Goal: Task Accomplishment & Management: Complete application form

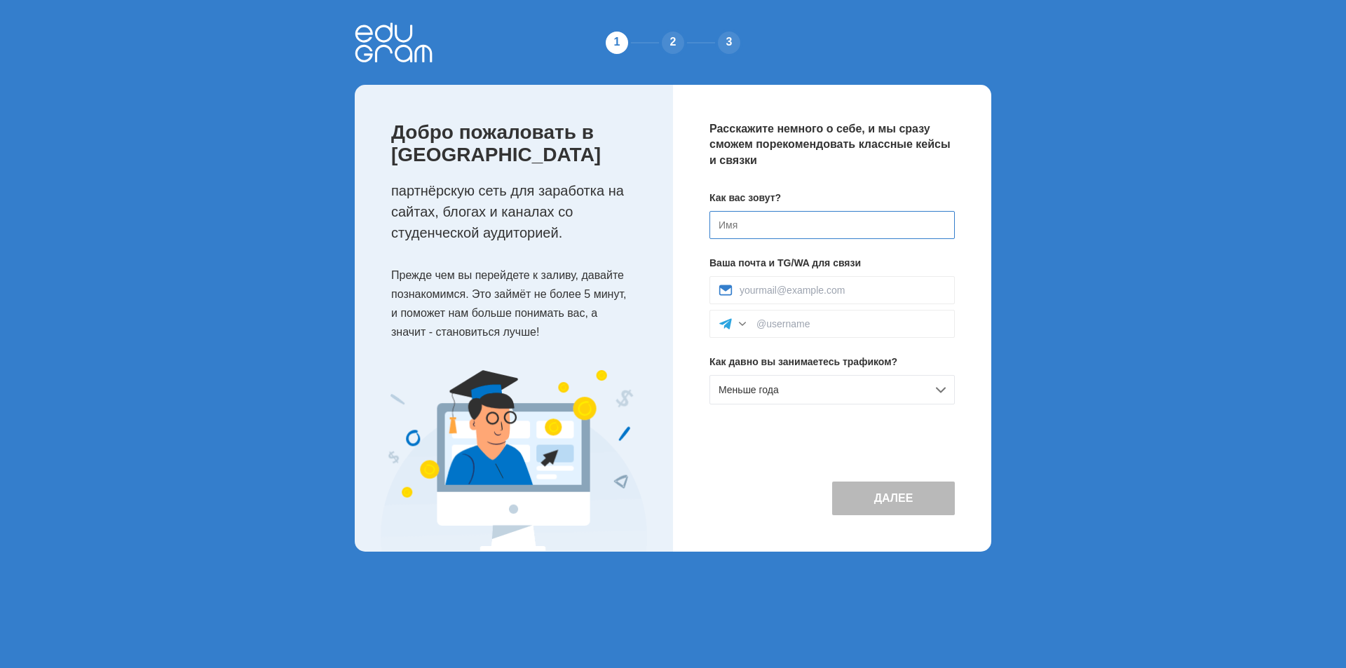
click at [811, 218] on input at bounding box center [831, 225] width 245 height 28
type input "L"
type input "Д"
type input "Данил"
click at [765, 406] on div "Как вас зовут? Данил Ваша почта и TG/WA для связи Как давно вы занимаетесь траф…" at bounding box center [831, 303] width 245 height 225
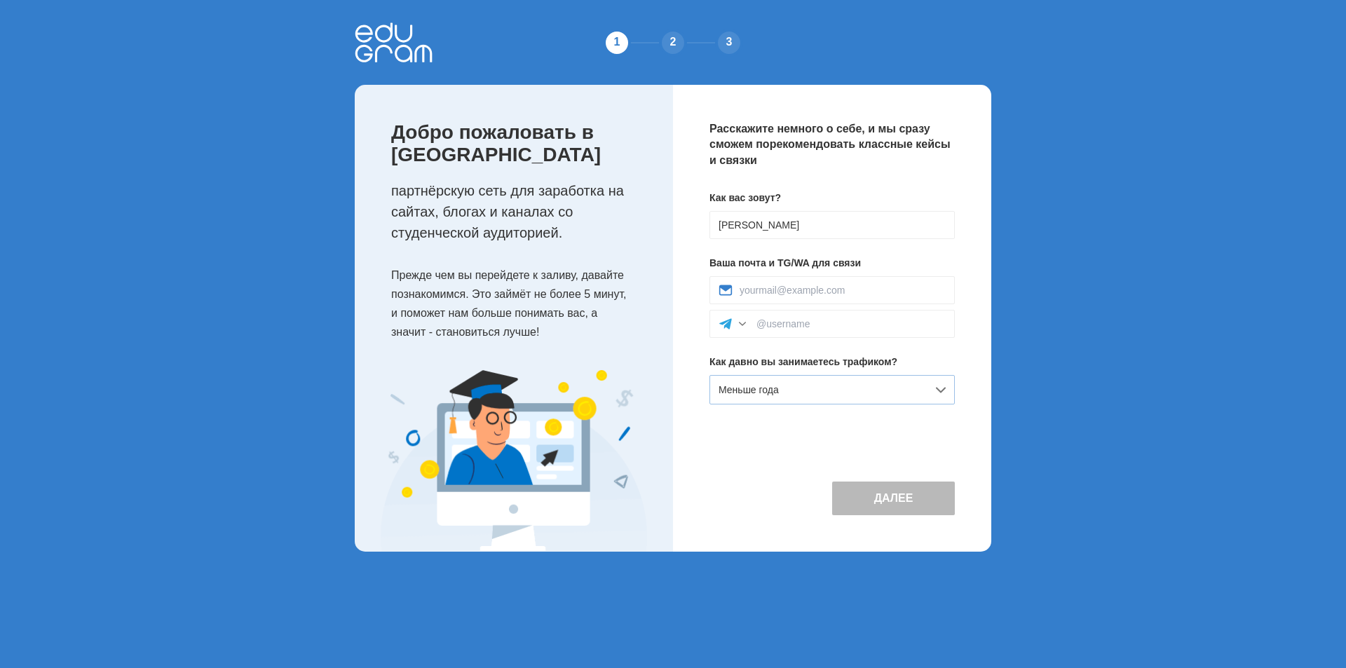
click at [767, 384] on span "Меньше года" at bounding box center [748, 389] width 60 height 11
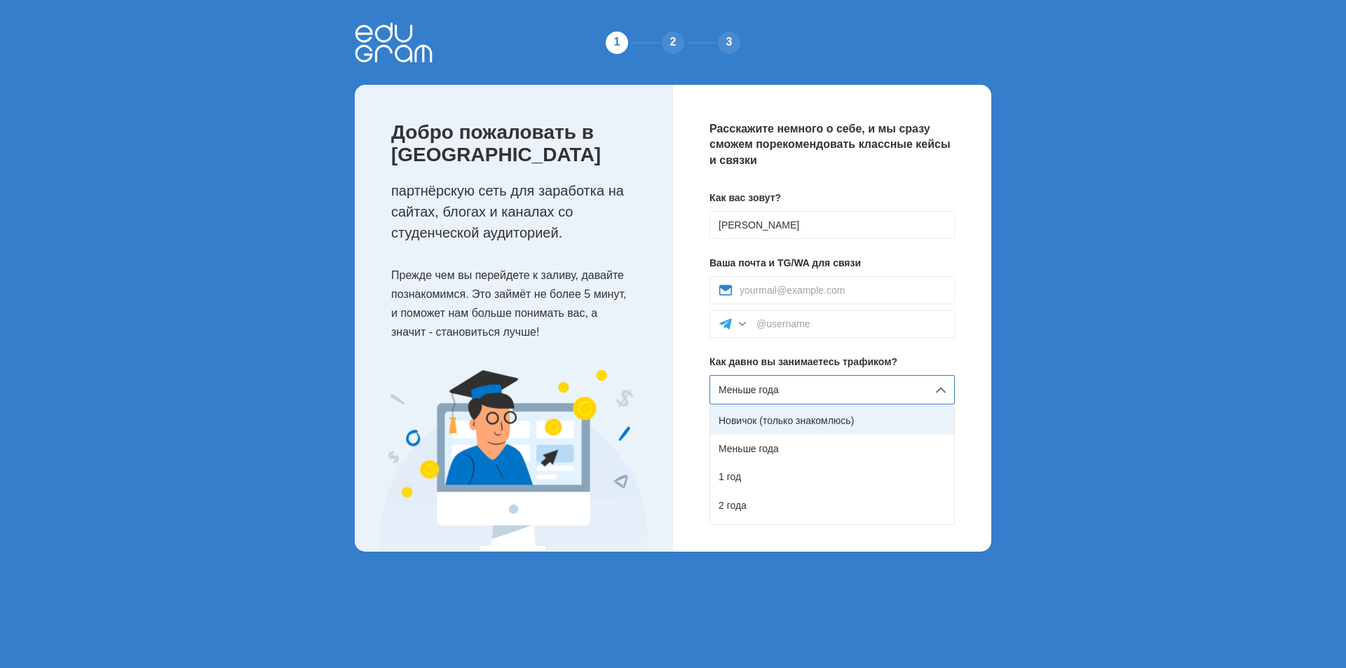
click at [759, 417] on div "Новичок (только знакомлюсь)" at bounding box center [832, 420] width 244 height 28
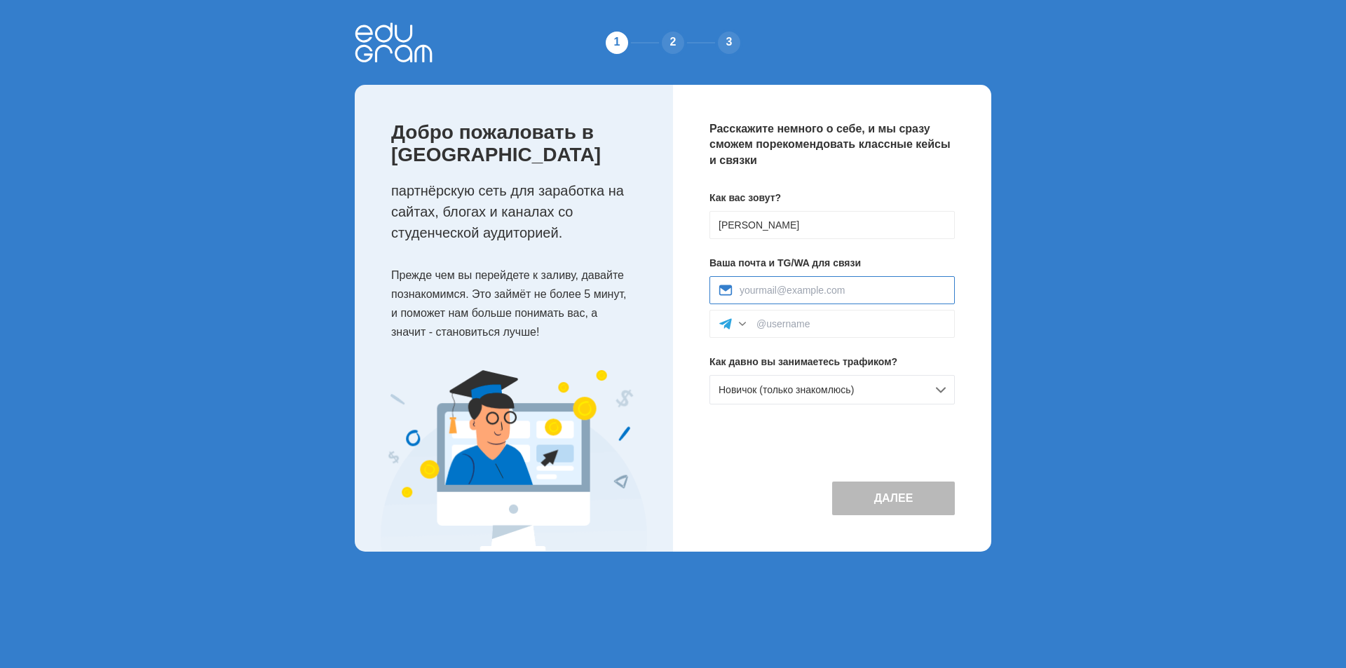
click at [809, 287] on input at bounding box center [842, 290] width 206 height 11
type input "danpryandnr@yandex.ru"
click at [793, 324] on input at bounding box center [850, 323] width 189 height 11
type input "@dunduk21"
click at [887, 503] on button "Далее" at bounding box center [893, 498] width 123 height 34
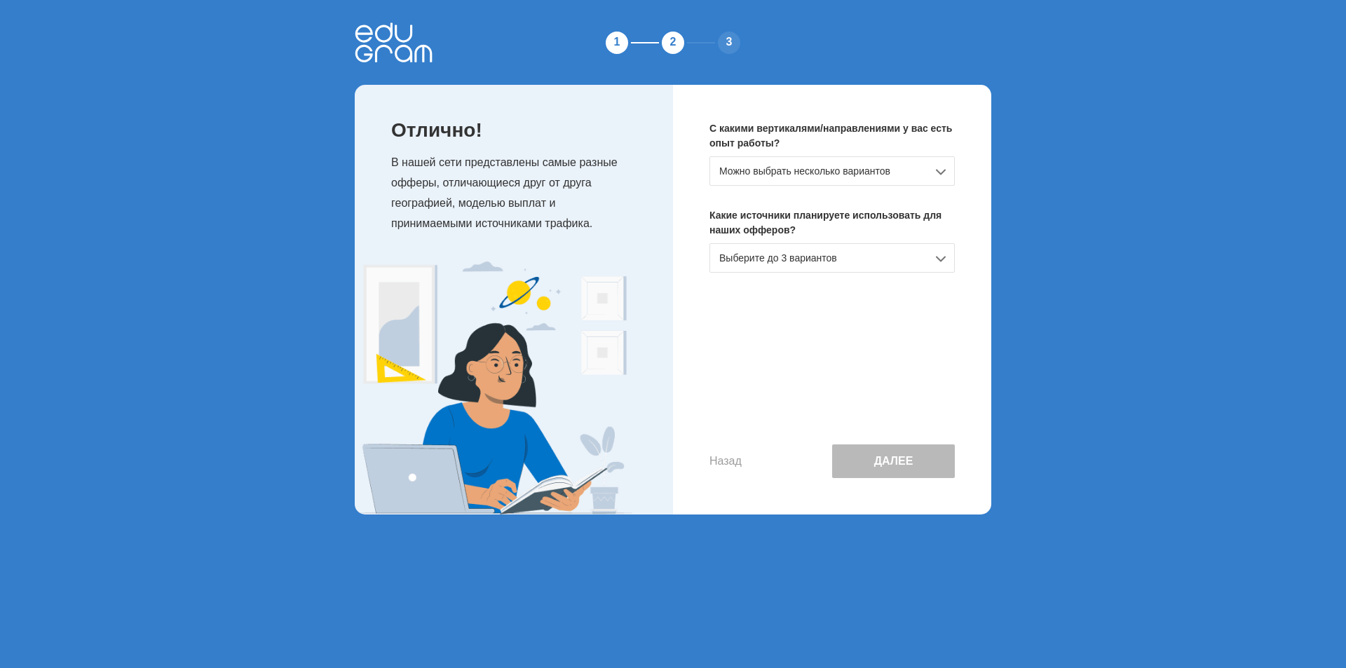
click at [816, 169] on div "Можно выбрать несколько вариантов" at bounding box center [831, 170] width 245 height 29
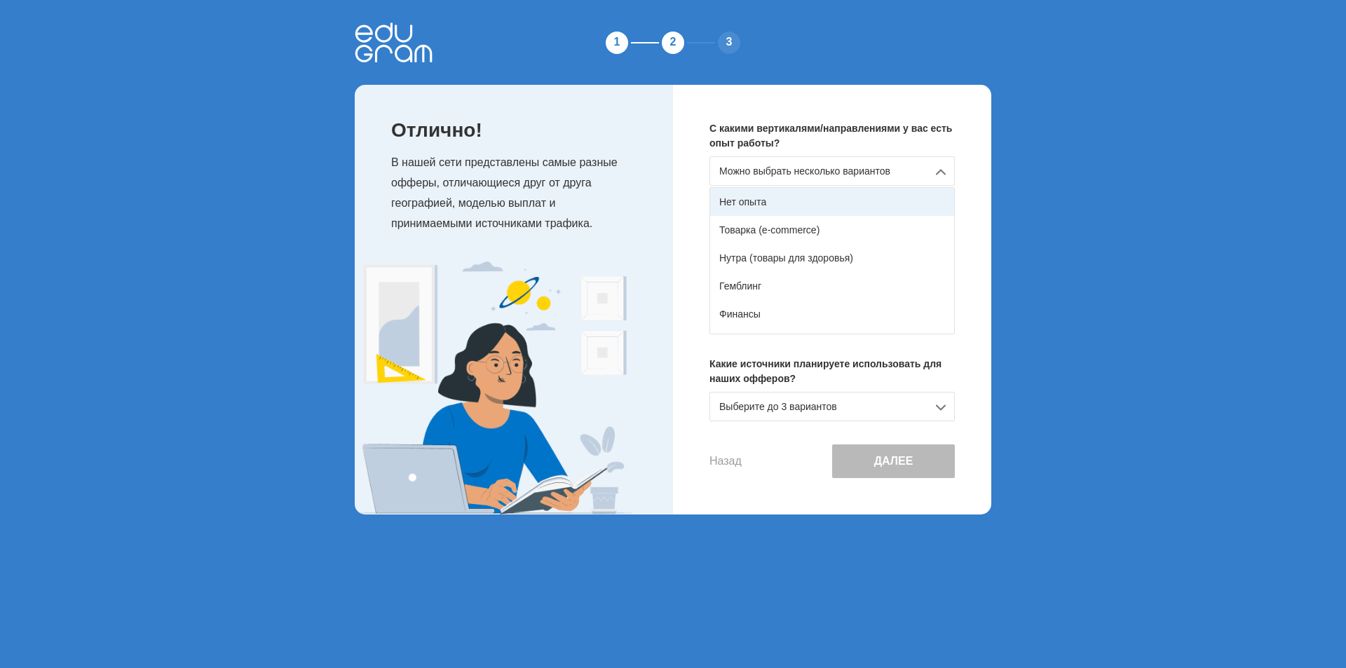
click at [799, 191] on div "Нет опыта" at bounding box center [832, 202] width 244 height 28
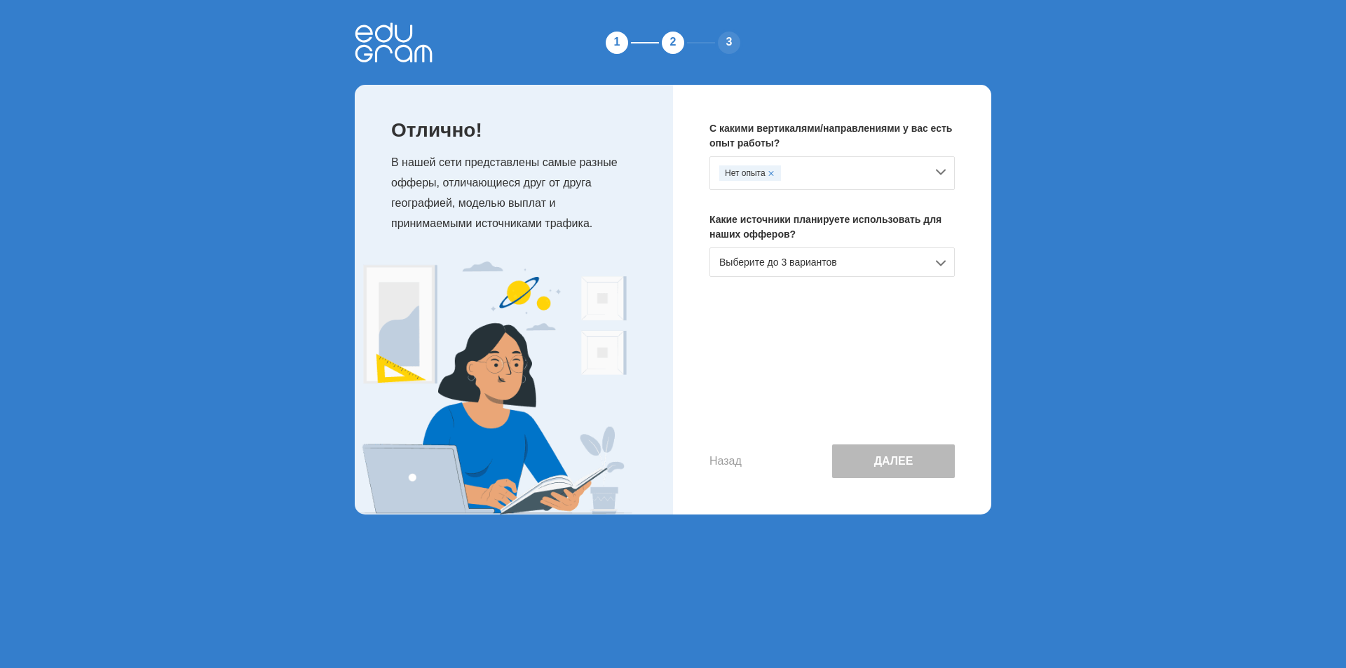
click at [788, 157] on div "Нет опыта" at bounding box center [831, 173] width 245 height 34
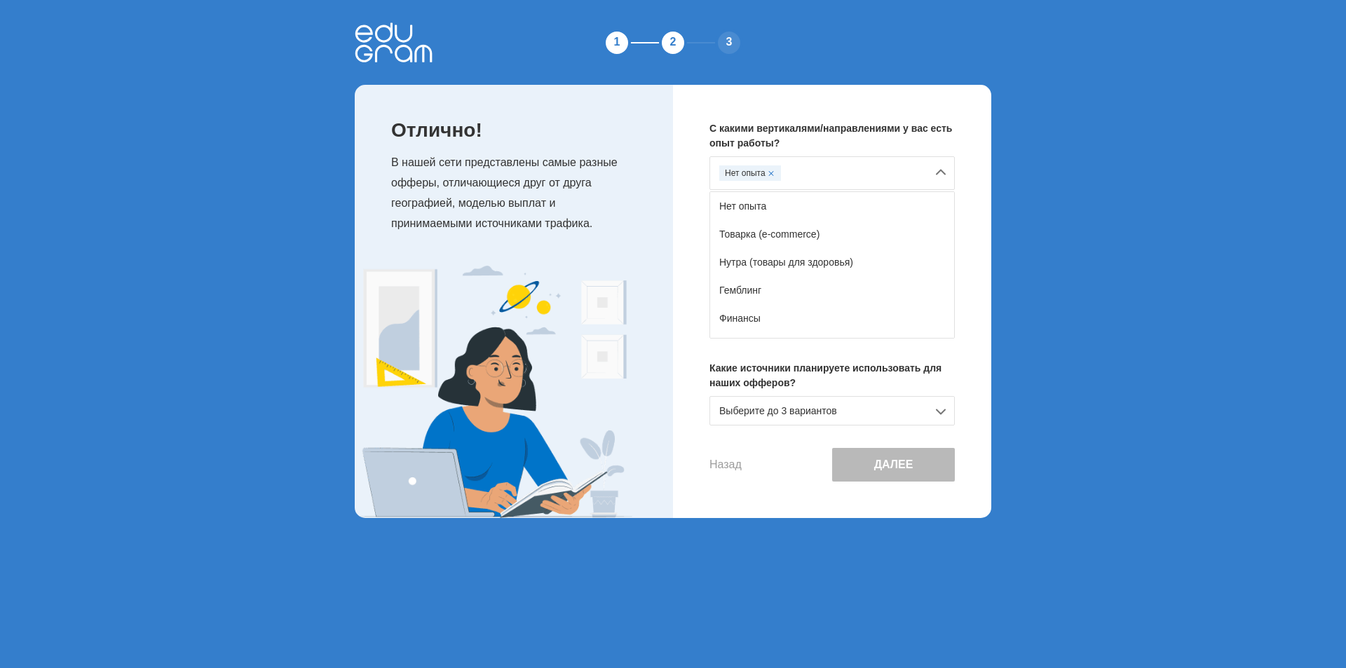
click at [769, 172] on span at bounding box center [771, 173] width 6 height 6
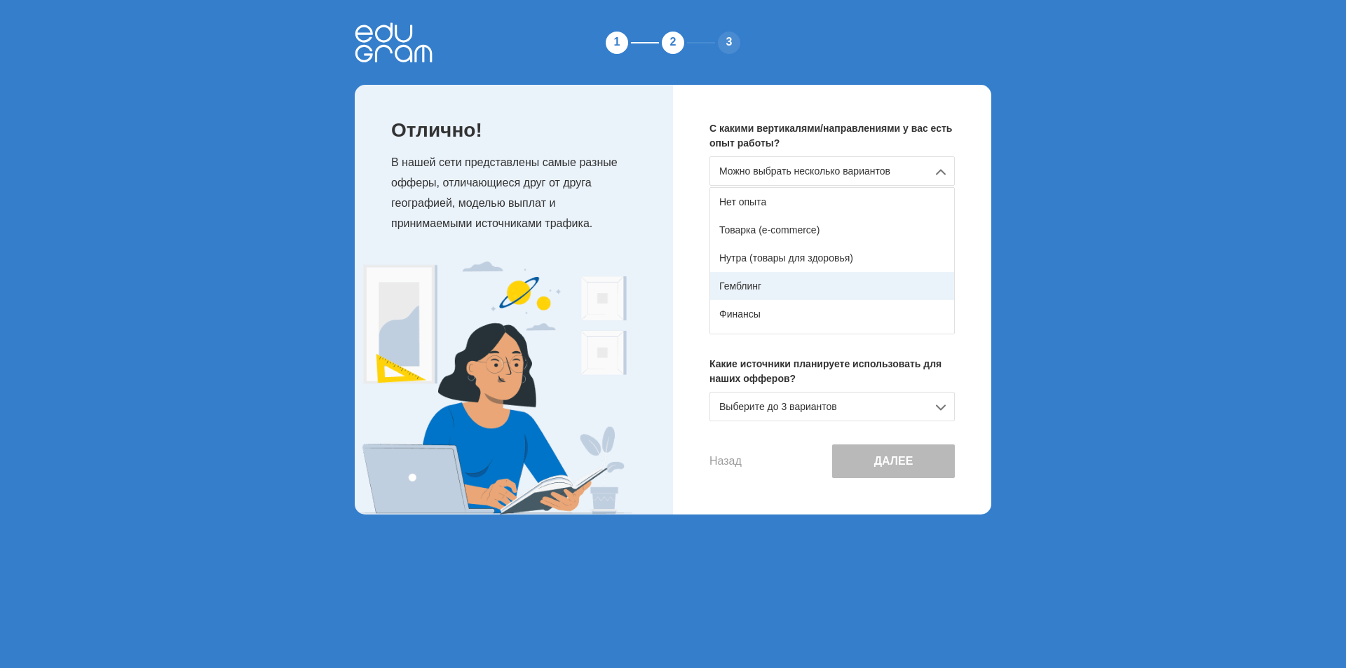
click at [767, 285] on div "Гемблинг" at bounding box center [832, 286] width 244 height 28
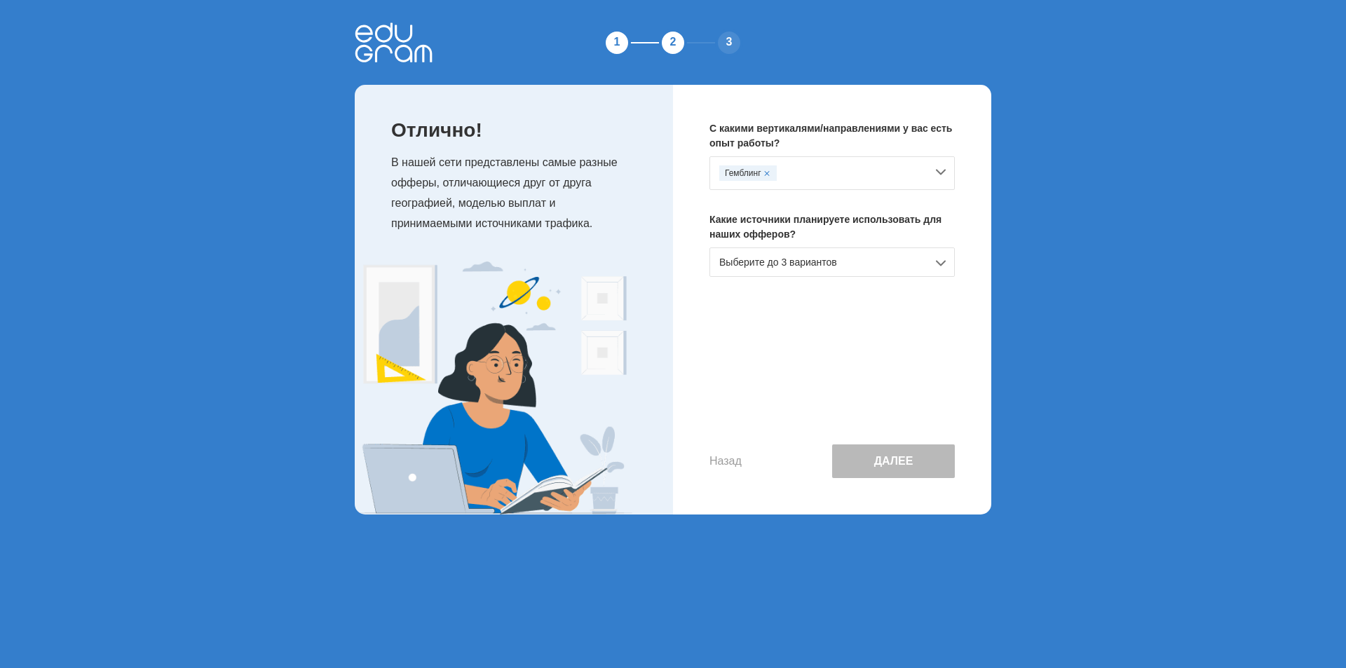
click at [779, 270] on div "Выберите до 3 вариантов" at bounding box center [831, 261] width 245 height 29
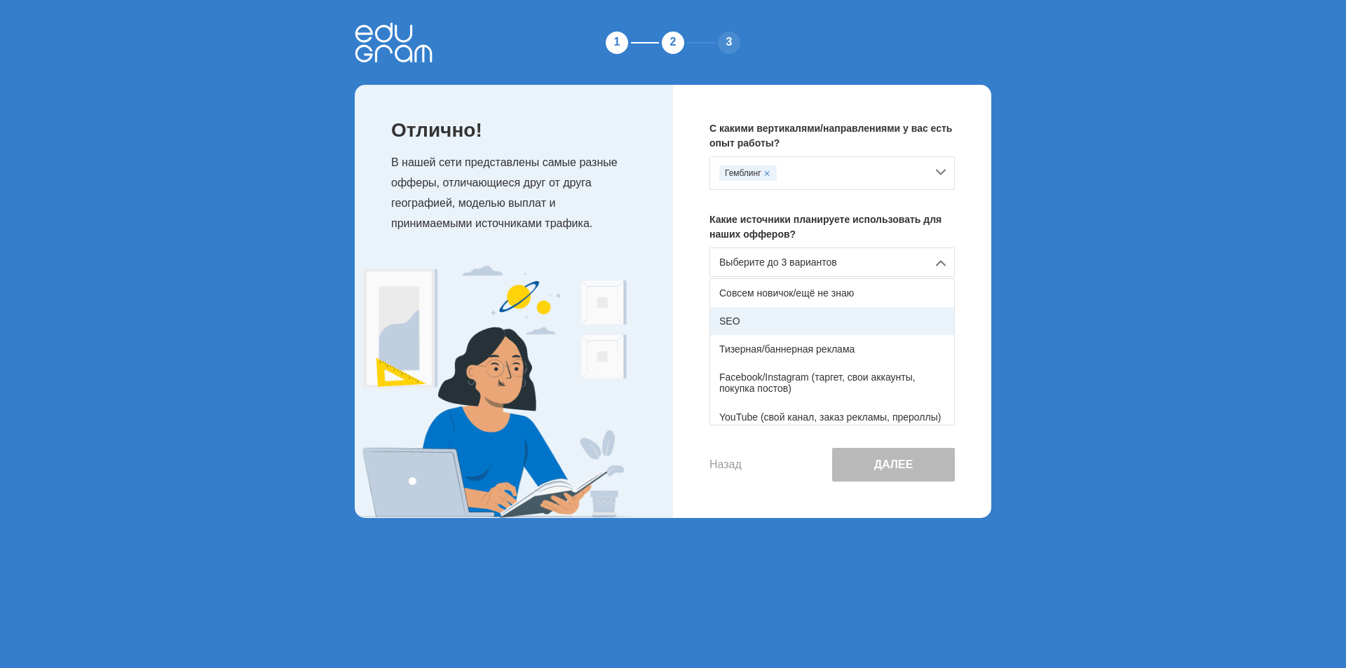
click at [780, 314] on div "SEO" at bounding box center [832, 321] width 244 height 28
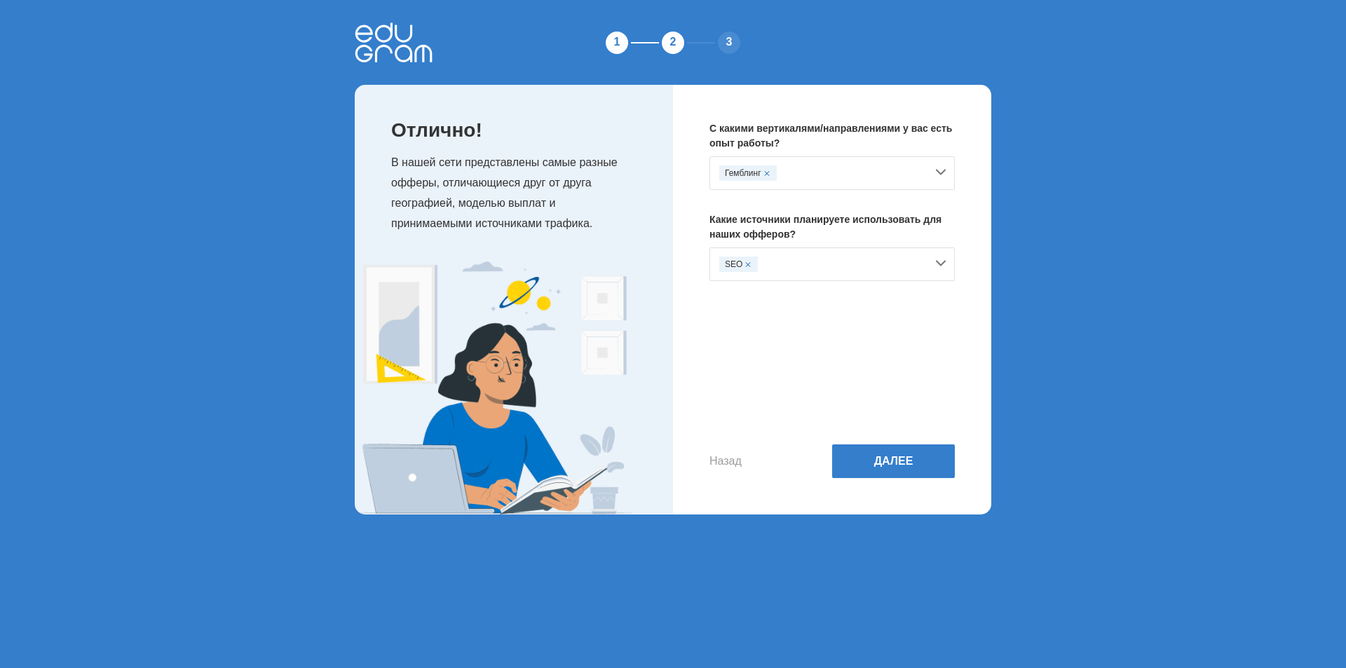
click at [780, 253] on div "SEO" at bounding box center [831, 264] width 245 height 34
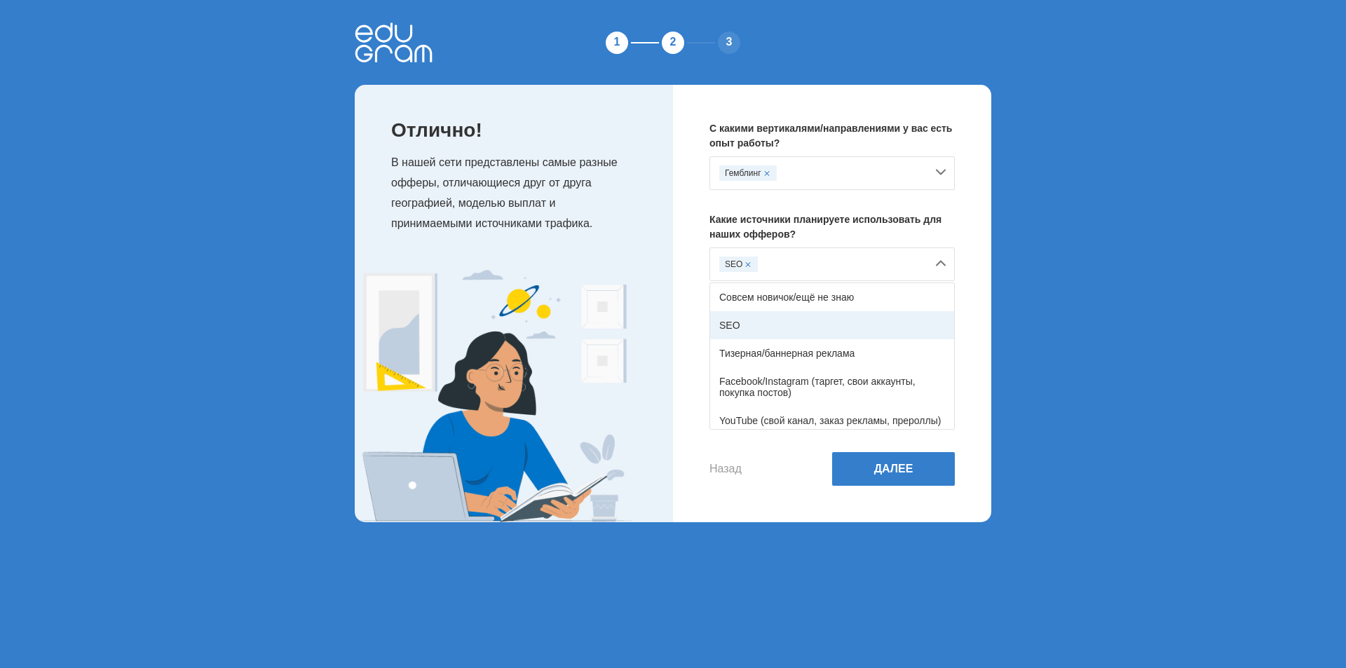
scroll to position [70, 0]
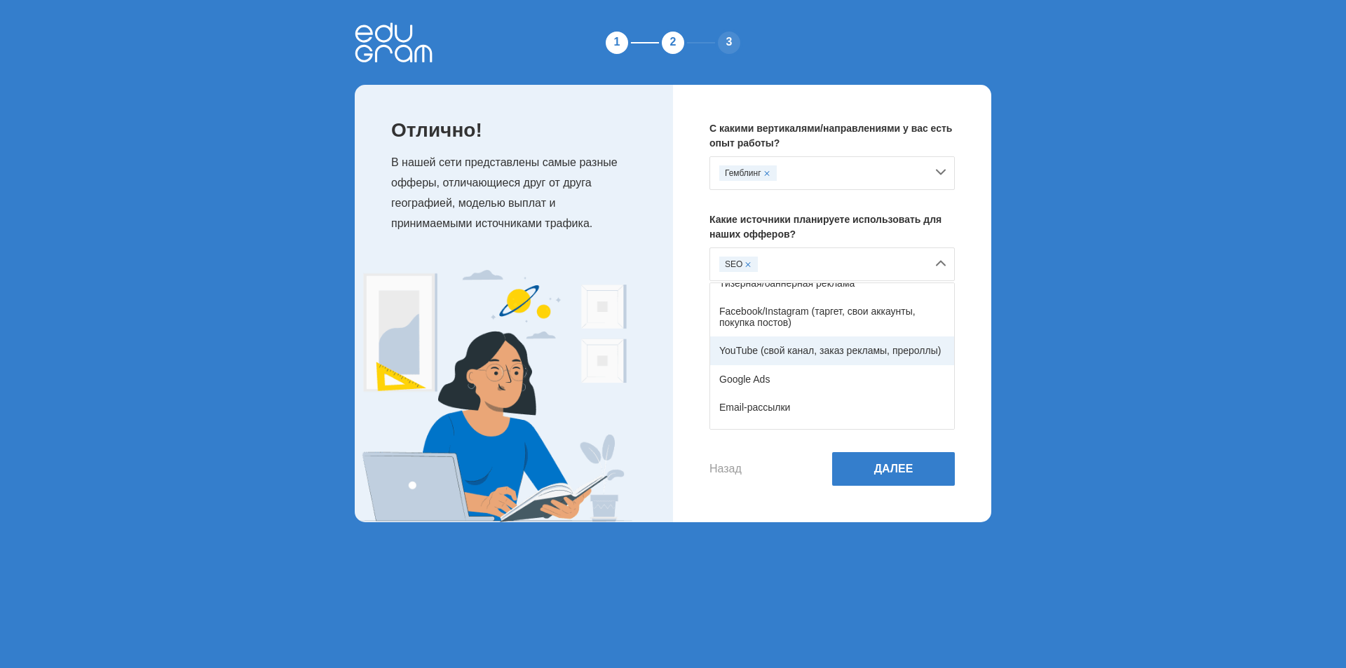
click at [786, 343] on div "YouTube (свой канал, заказ рекламы, прероллы)" at bounding box center [832, 350] width 244 height 28
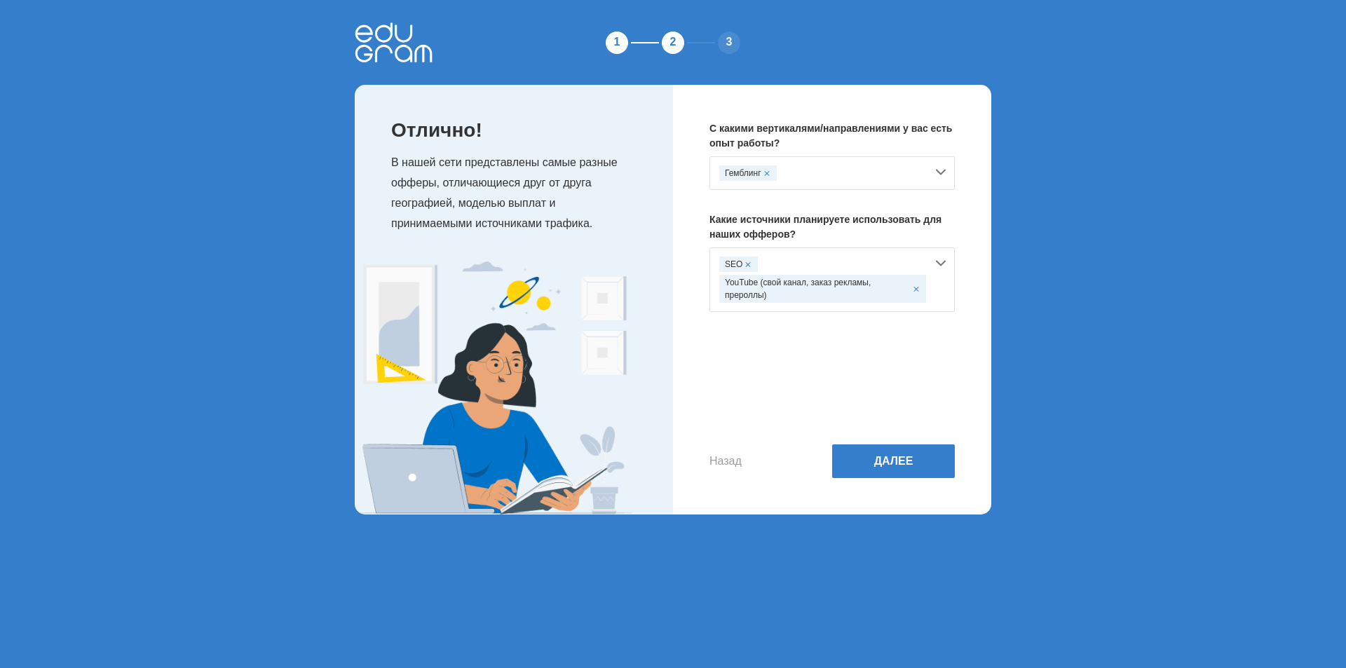
click at [809, 254] on div "SEO YouTube (свой канал, заказ рекламы, прероллы)" at bounding box center [831, 279] width 245 height 64
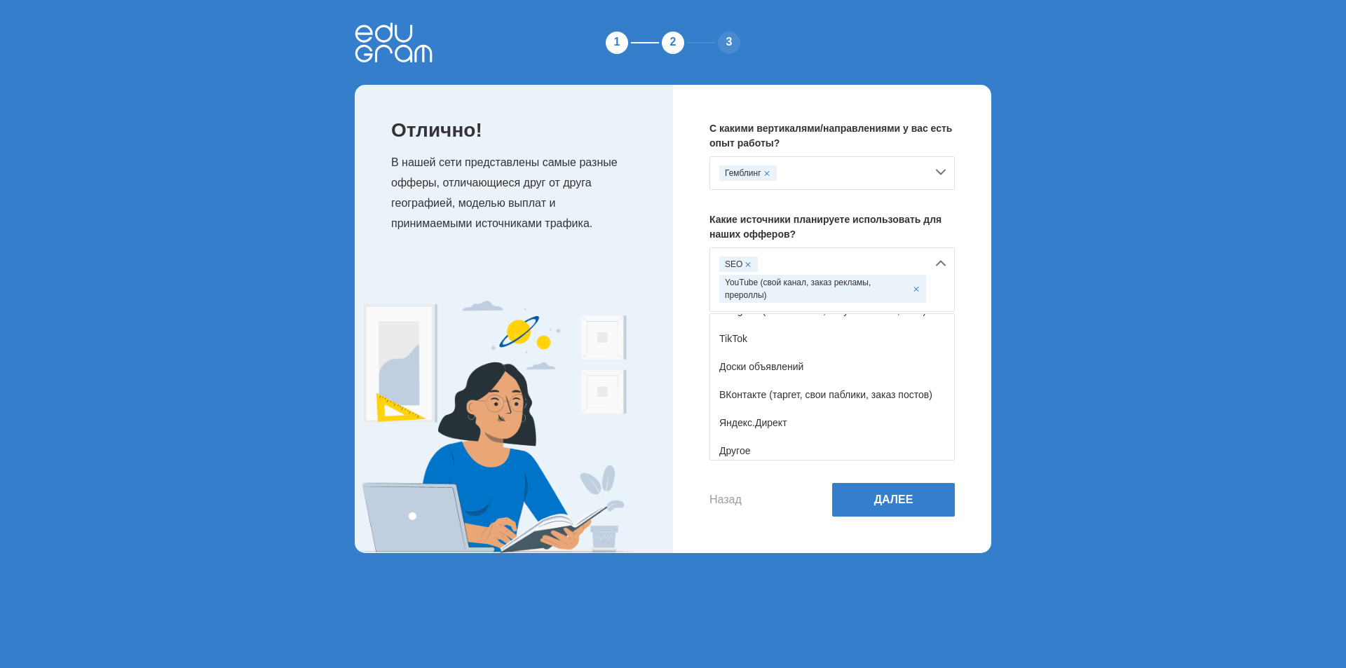
scroll to position [231, 0]
click at [780, 338] on div "TikTok" at bounding box center [832, 334] width 244 height 28
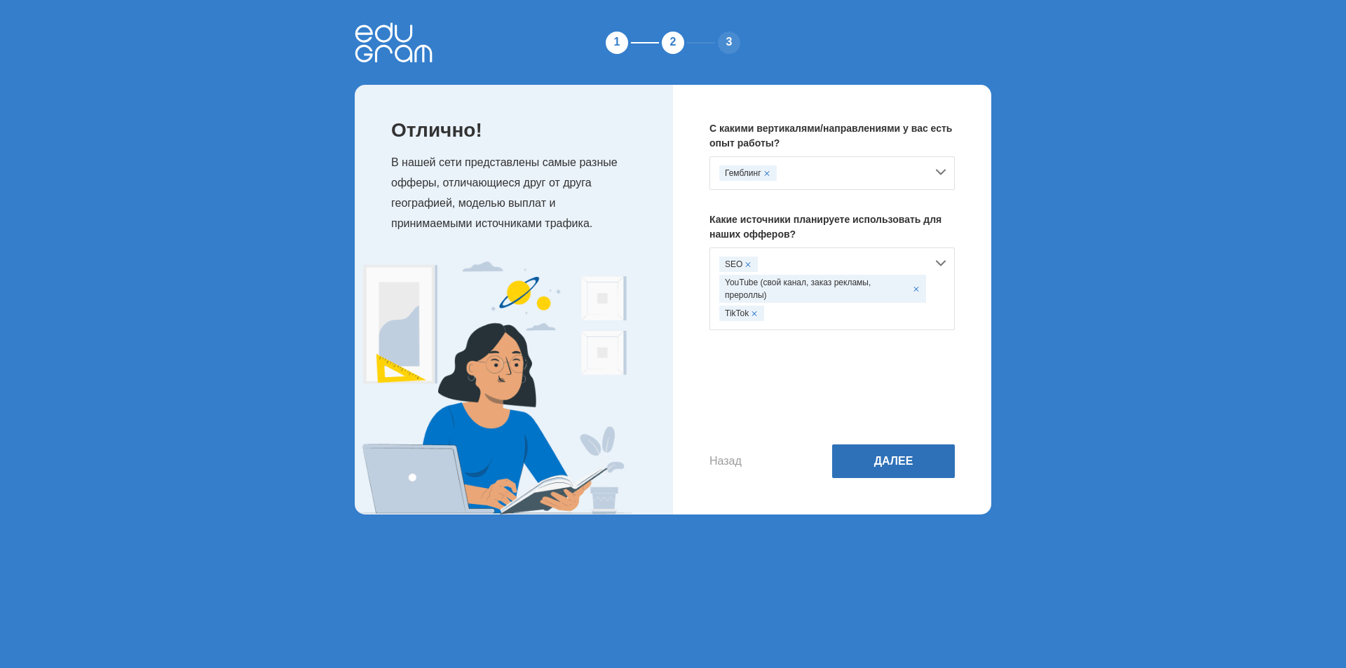
click at [882, 459] on button "Далее" at bounding box center [893, 461] width 123 height 34
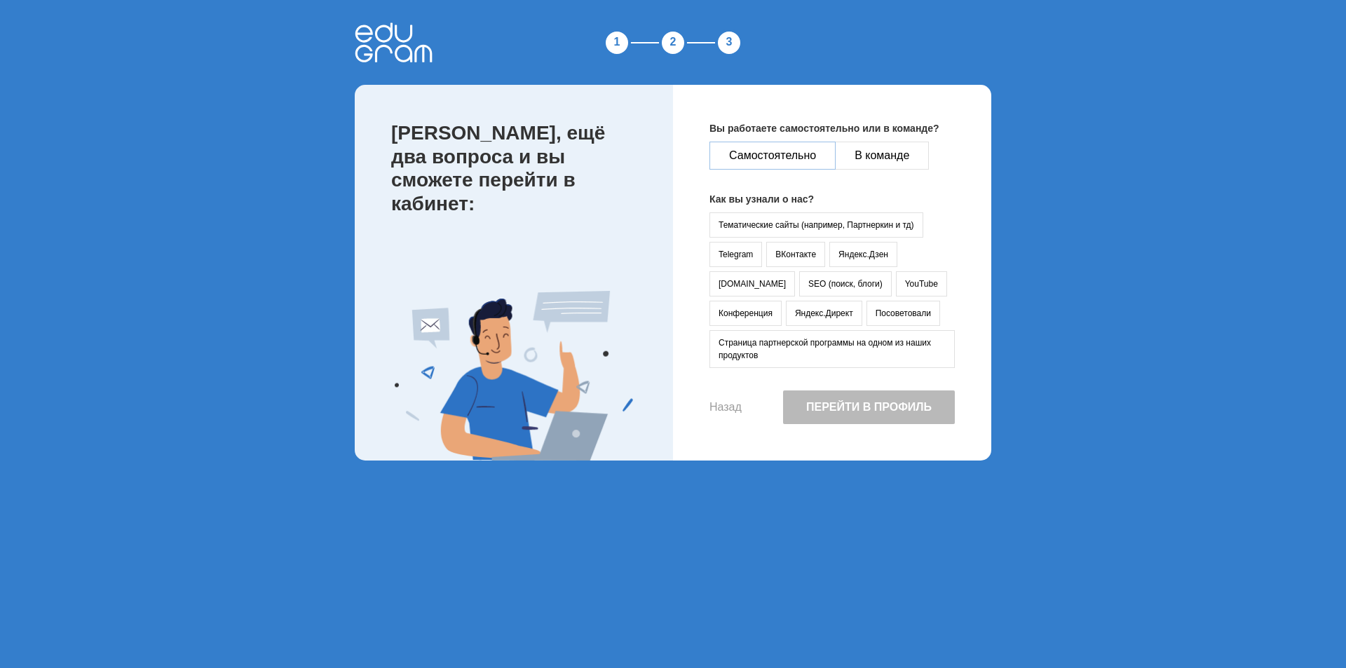
click at [783, 145] on button "Самостоятельно" at bounding box center [772, 156] width 126 height 28
click at [791, 228] on button "Тематические сайты (например, Партнеркин и тд)" at bounding box center [816, 224] width 214 height 25
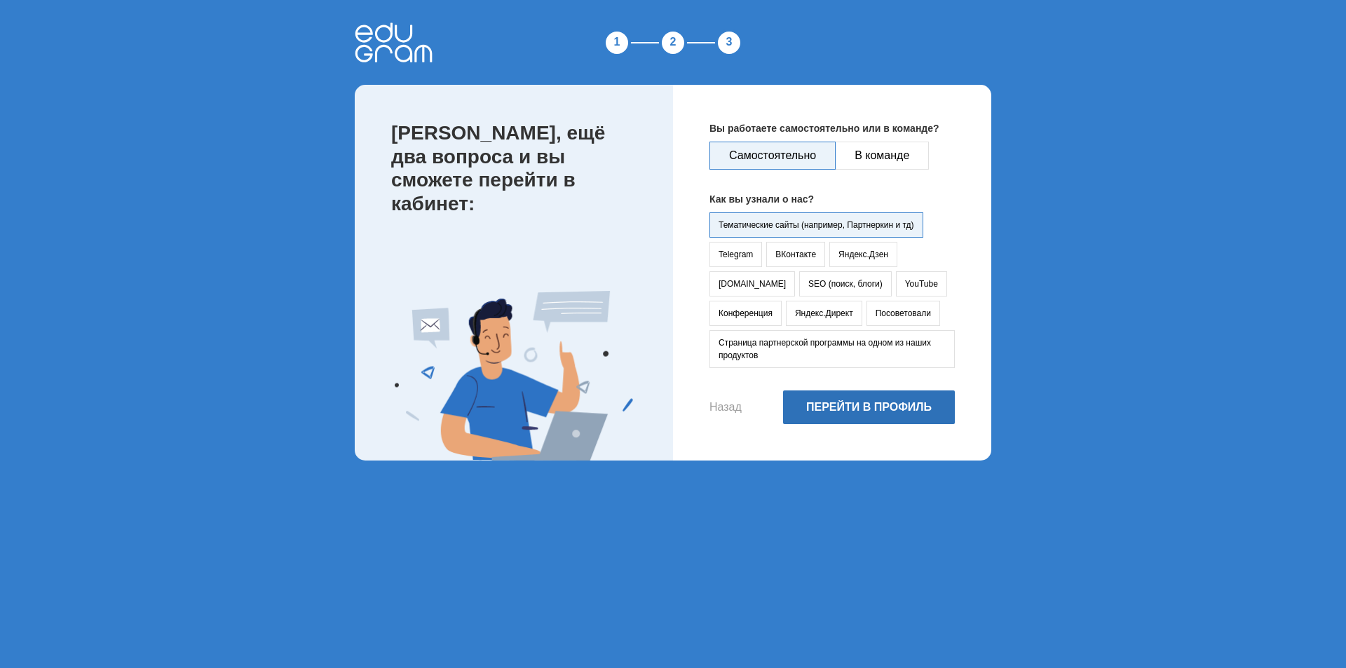
click at [835, 418] on button "Перейти в профиль" at bounding box center [869, 407] width 172 height 34
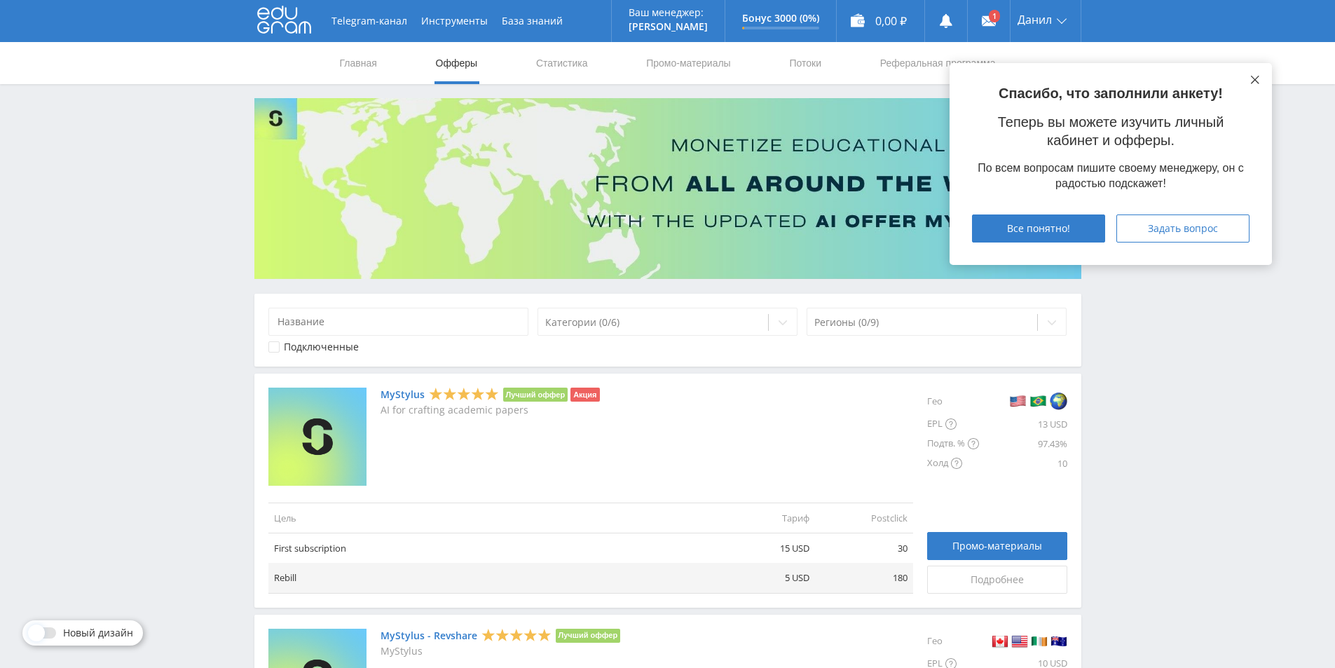
click at [1250, 76] on button at bounding box center [1255, 79] width 11 height 11
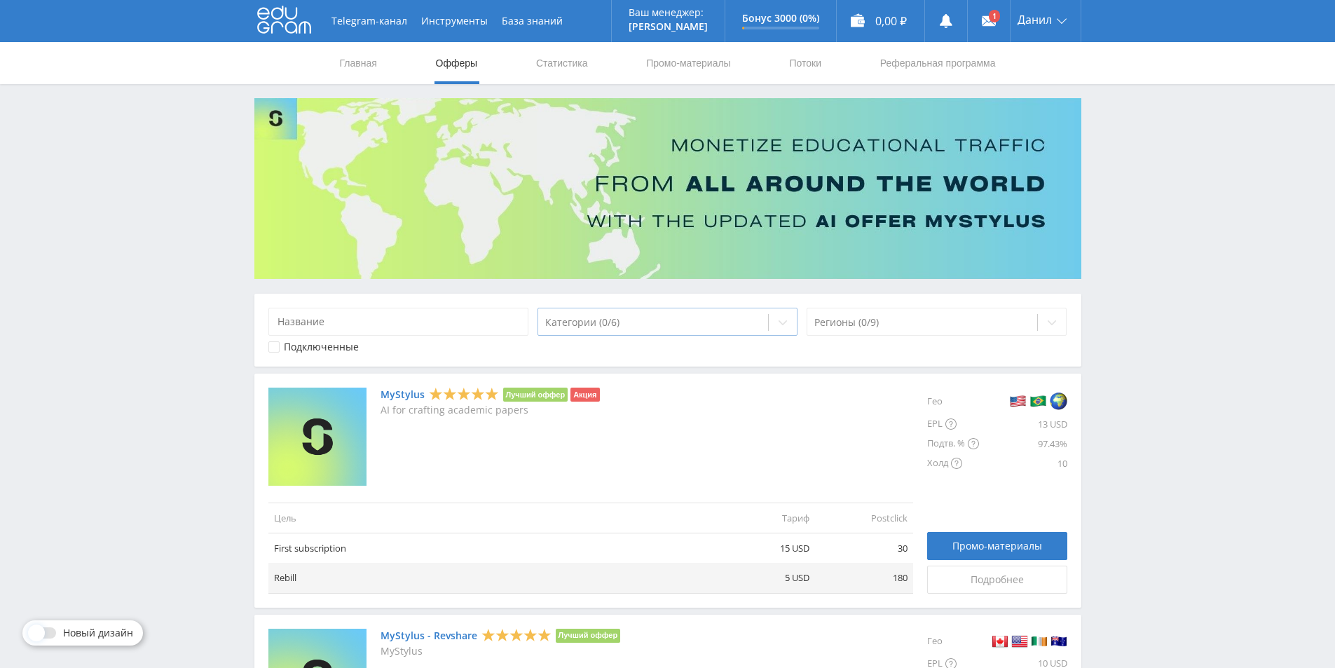
click at [638, 313] on div "Категории (0/6)" at bounding box center [653, 323] width 231 height 20
click at [617, 314] on div "Категории (0/6)" at bounding box center [653, 323] width 231 height 20
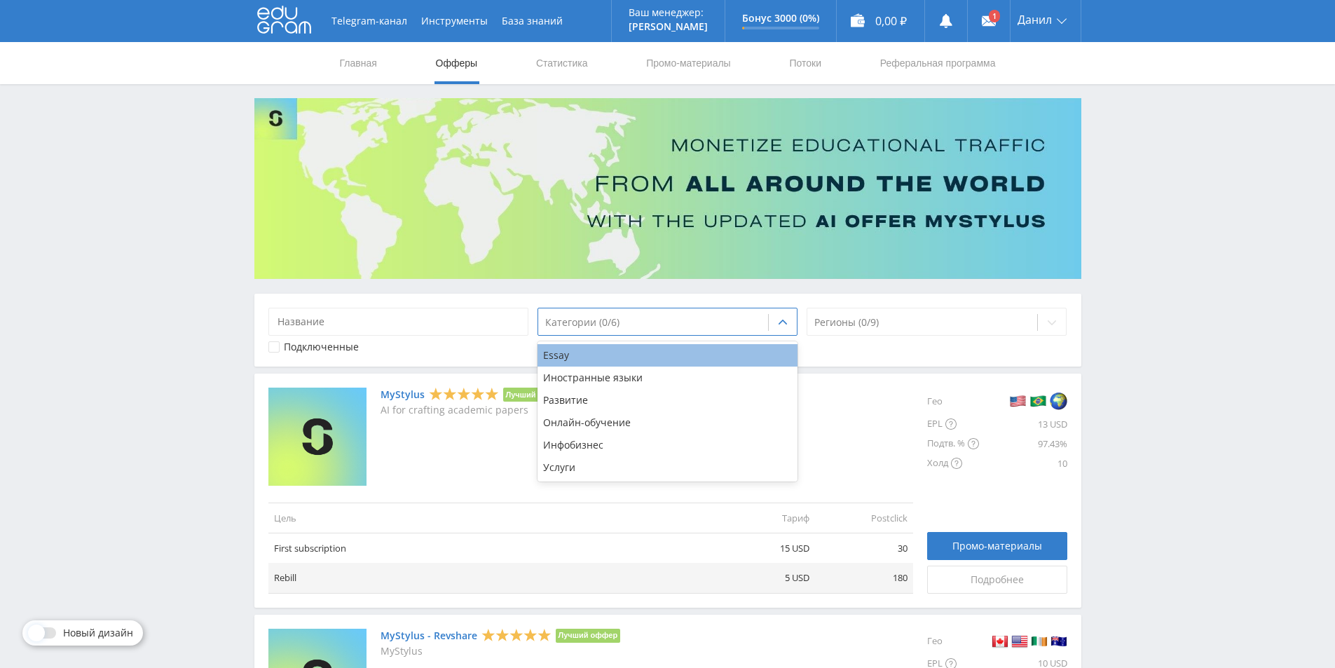
click at [600, 351] on div "Essay" at bounding box center [668, 355] width 261 height 22
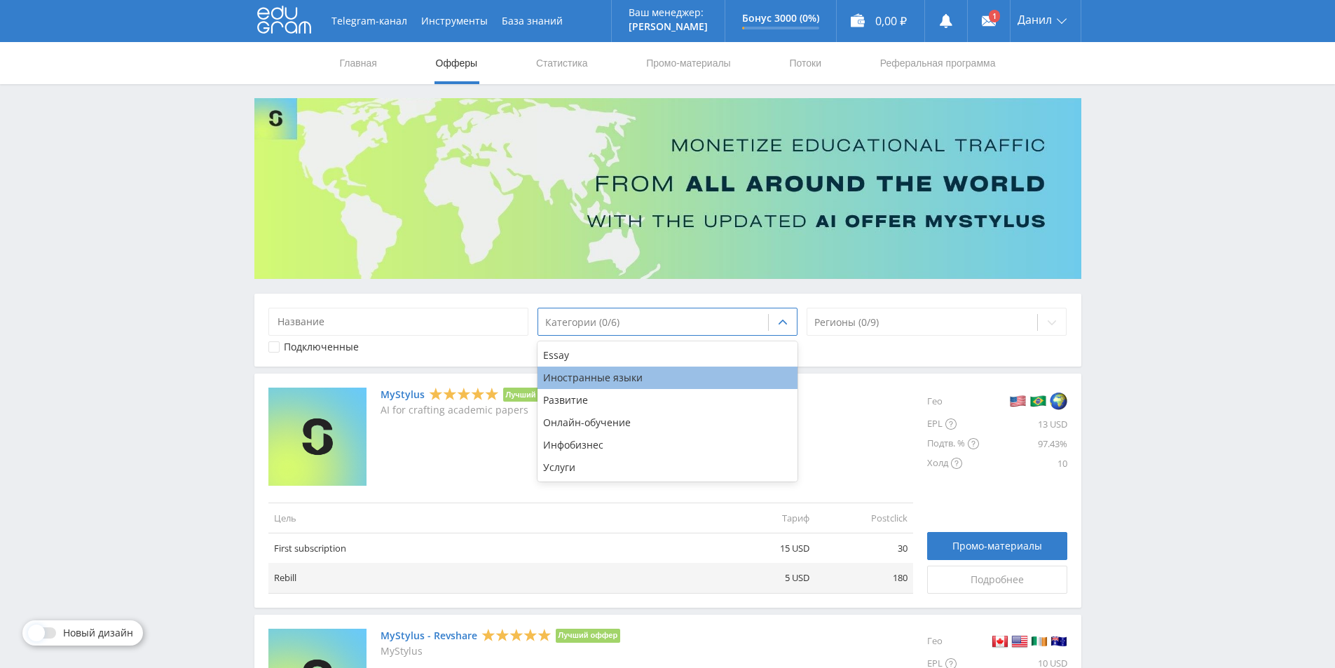
click at [600, 372] on div "Иностранные языки" at bounding box center [668, 378] width 261 height 22
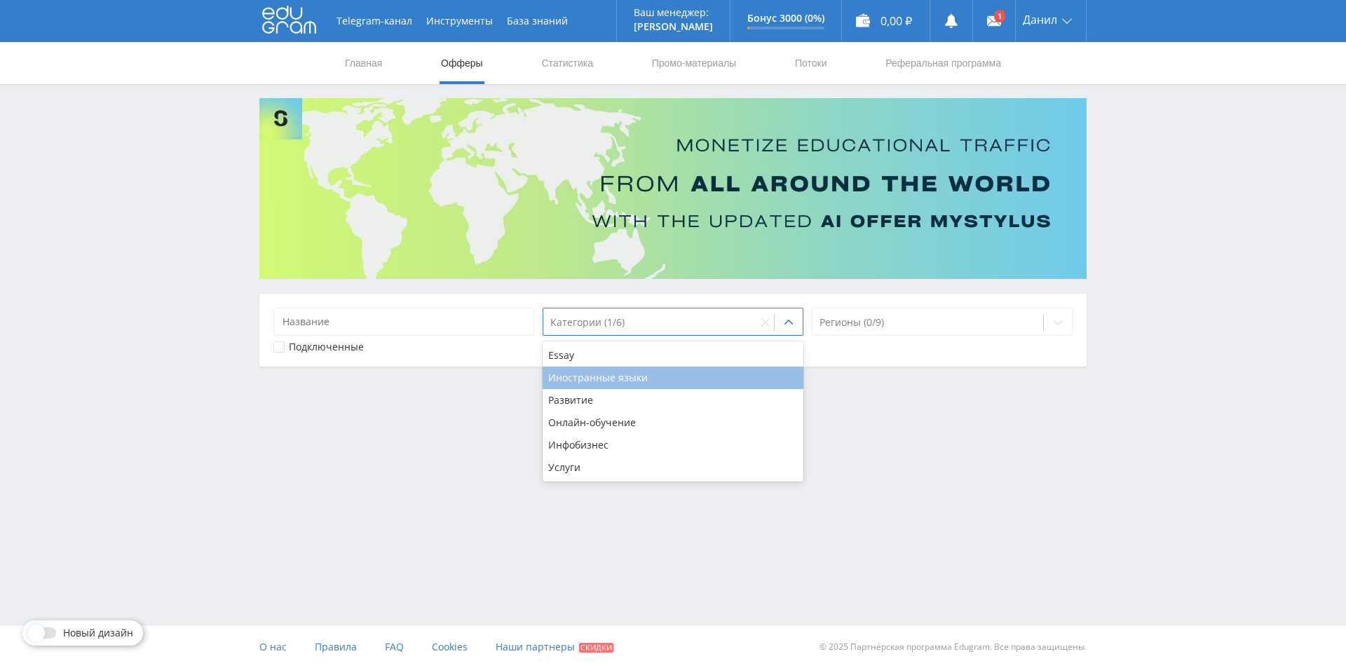
click at [600, 372] on div "Иностранные языки" at bounding box center [672, 378] width 261 height 22
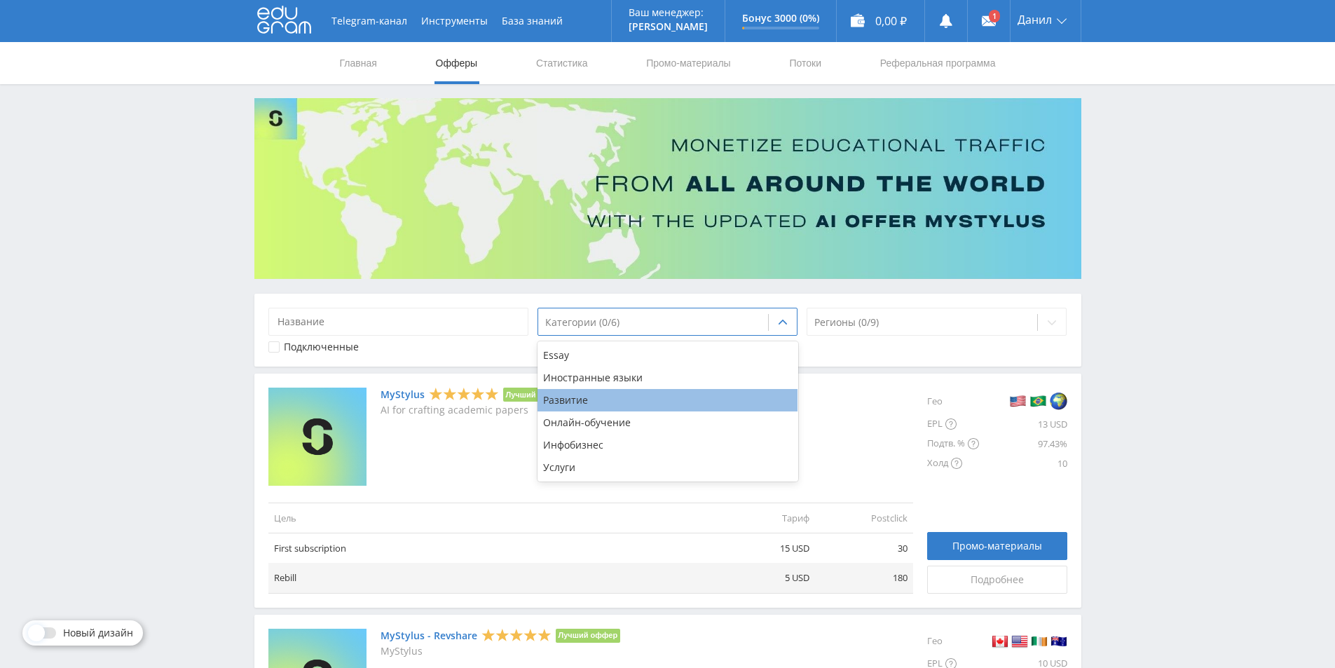
click at [599, 407] on div "Развитие" at bounding box center [668, 400] width 261 height 22
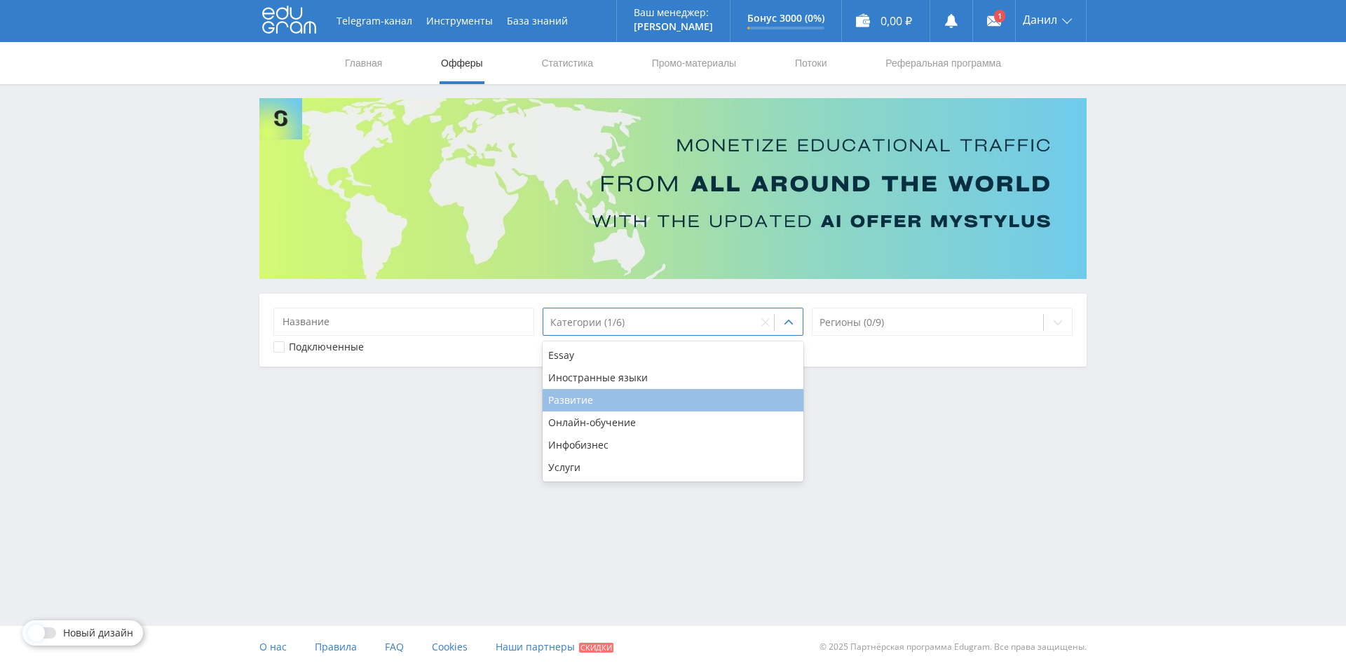
click at [599, 407] on div "Развитие" at bounding box center [672, 400] width 261 height 22
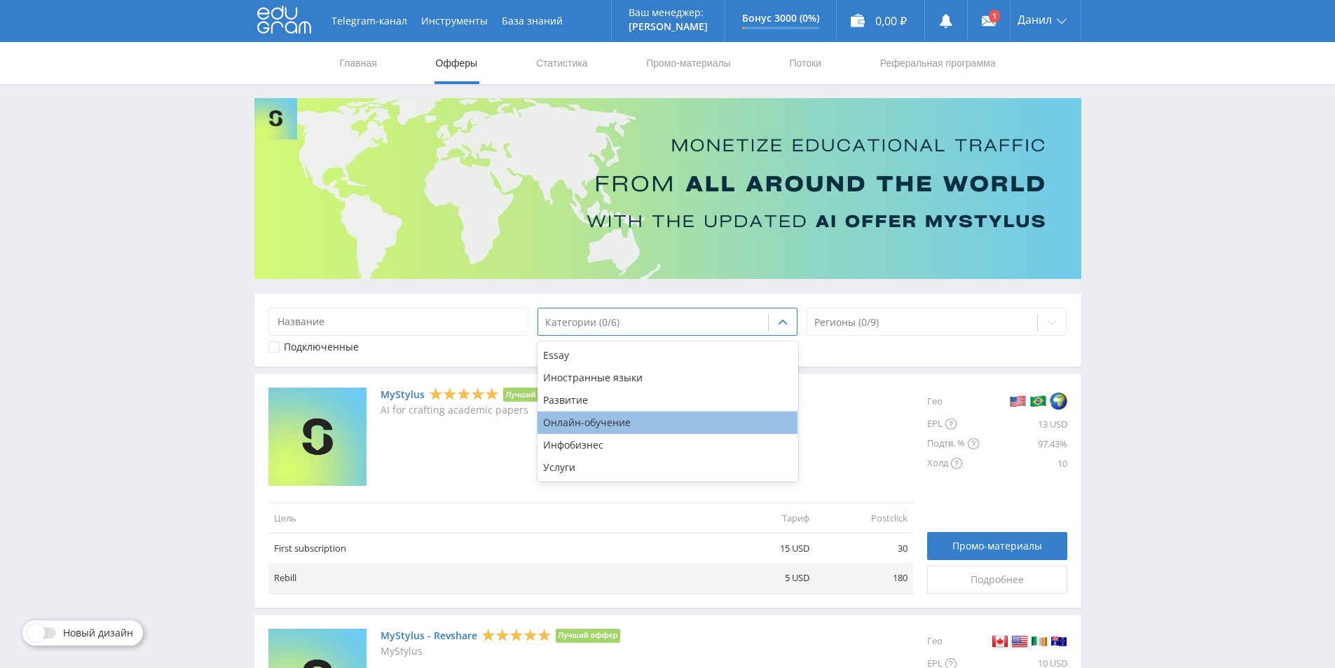
click at [599, 421] on div "Онлайн-обучение" at bounding box center [668, 422] width 261 height 22
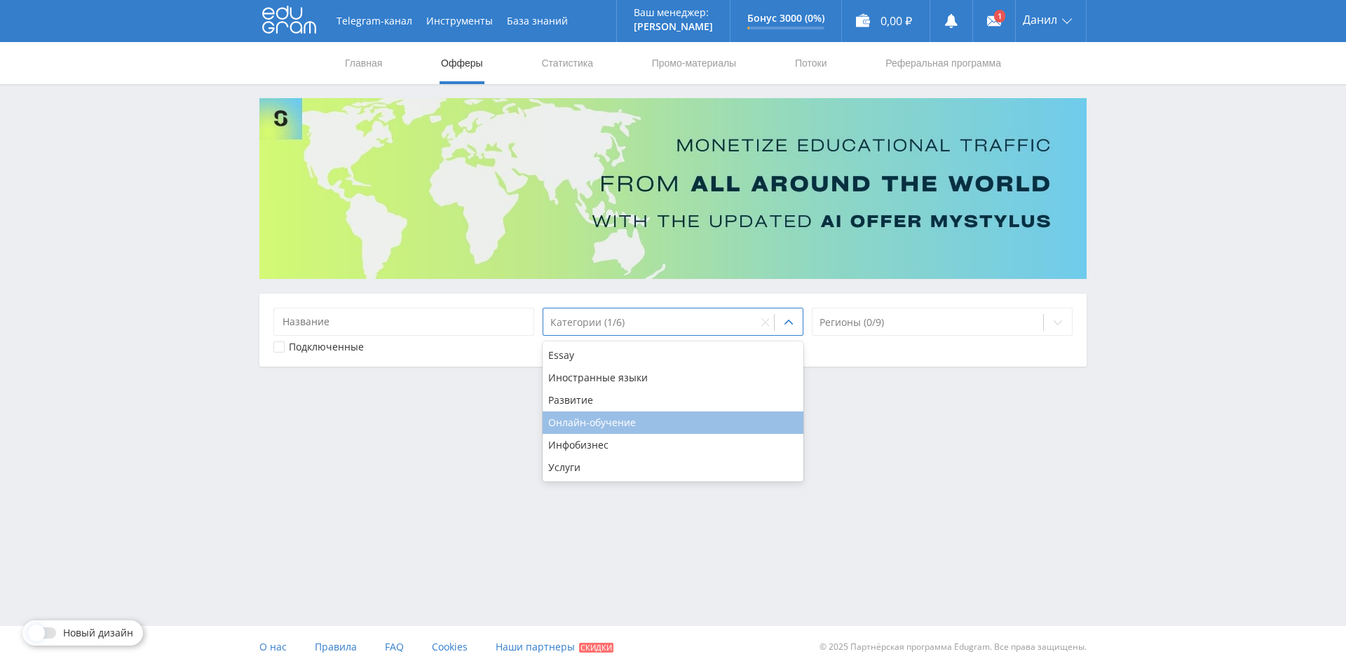
click at [596, 423] on div "Онлайн-обучение" at bounding box center [672, 422] width 261 height 22
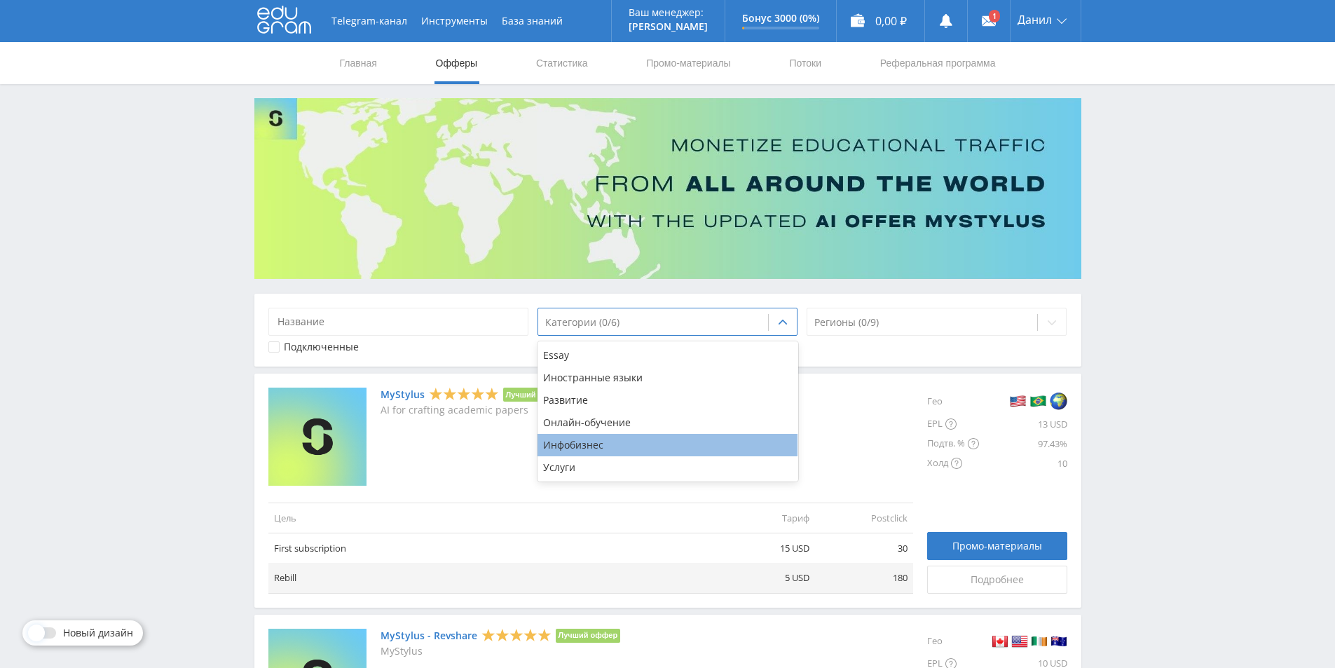
click at [587, 444] on div "Инфобизнес" at bounding box center [668, 445] width 261 height 22
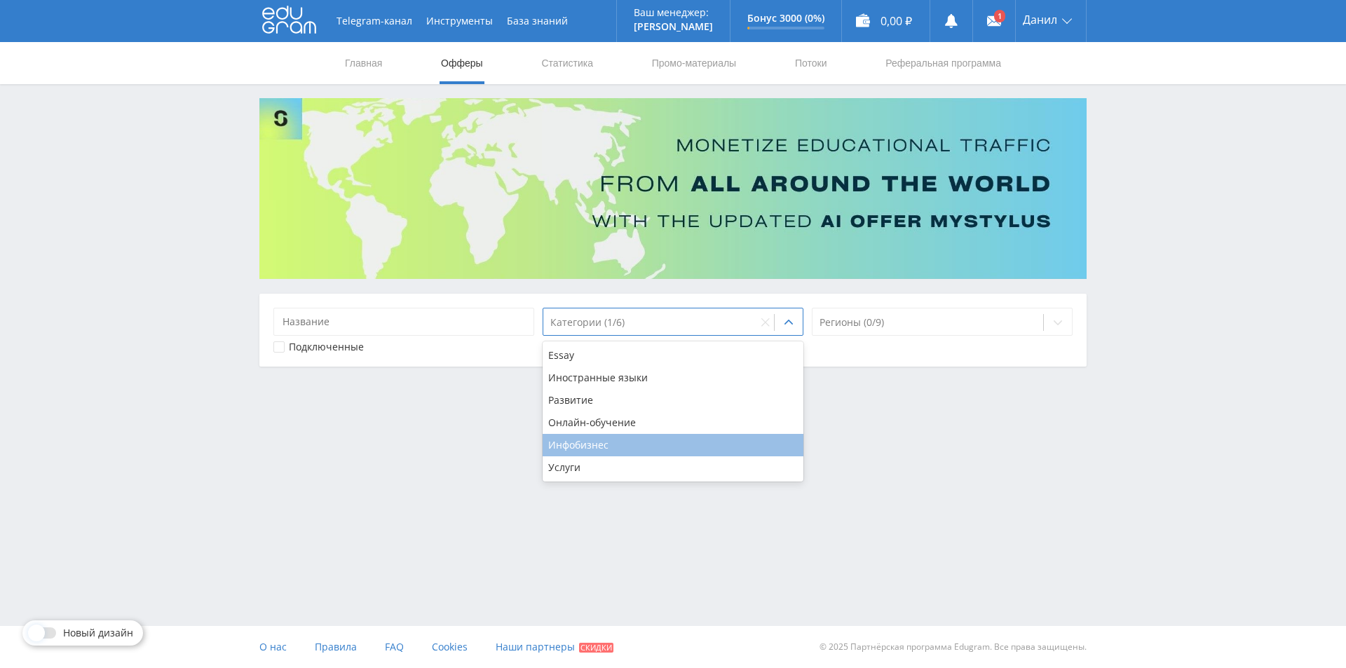
click at [587, 444] on div "Инфобизнес" at bounding box center [672, 445] width 261 height 22
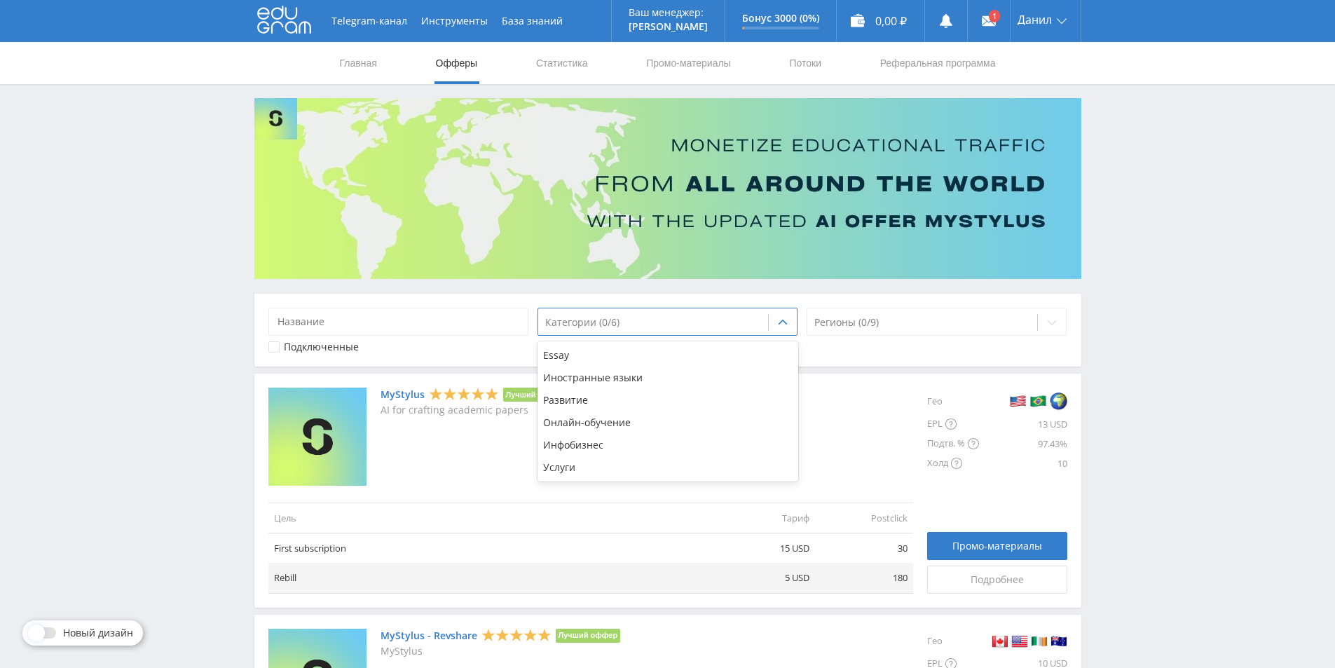
click at [334, 354] on div "option Инфобизнес, deselected. 6 results available. Use Up and Down to choose o…" at bounding box center [667, 330] width 827 height 73
click at [333, 351] on div "Подключенные" at bounding box center [321, 346] width 75 height 11
click at [338, 57] on div "Главная Офферы Статистика Промо-материалы Потоки Реферальная программа" at bounding box center [667, 63] width 1335 height 42
click at [345, 60] on link "Главная" at bounding box center [359, 63] width 40 height 42
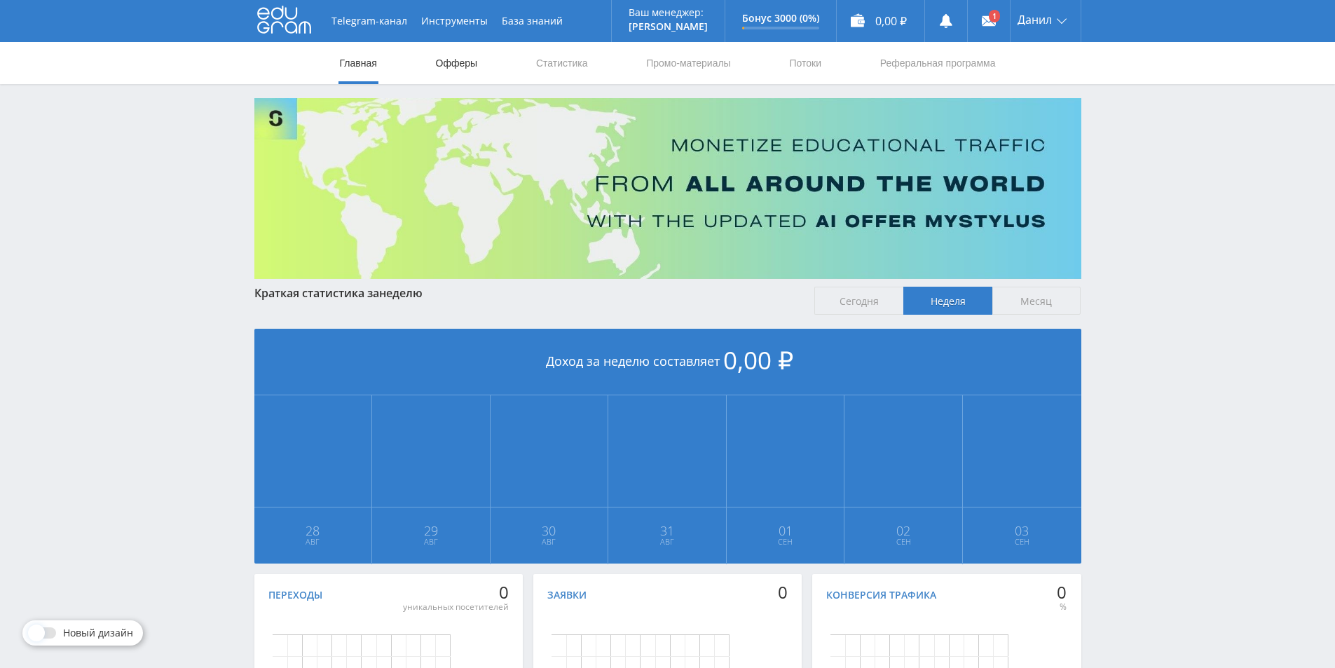
click at [439, 57] on link "Офферы" at bounding box center [457, 63] width 45 height 42
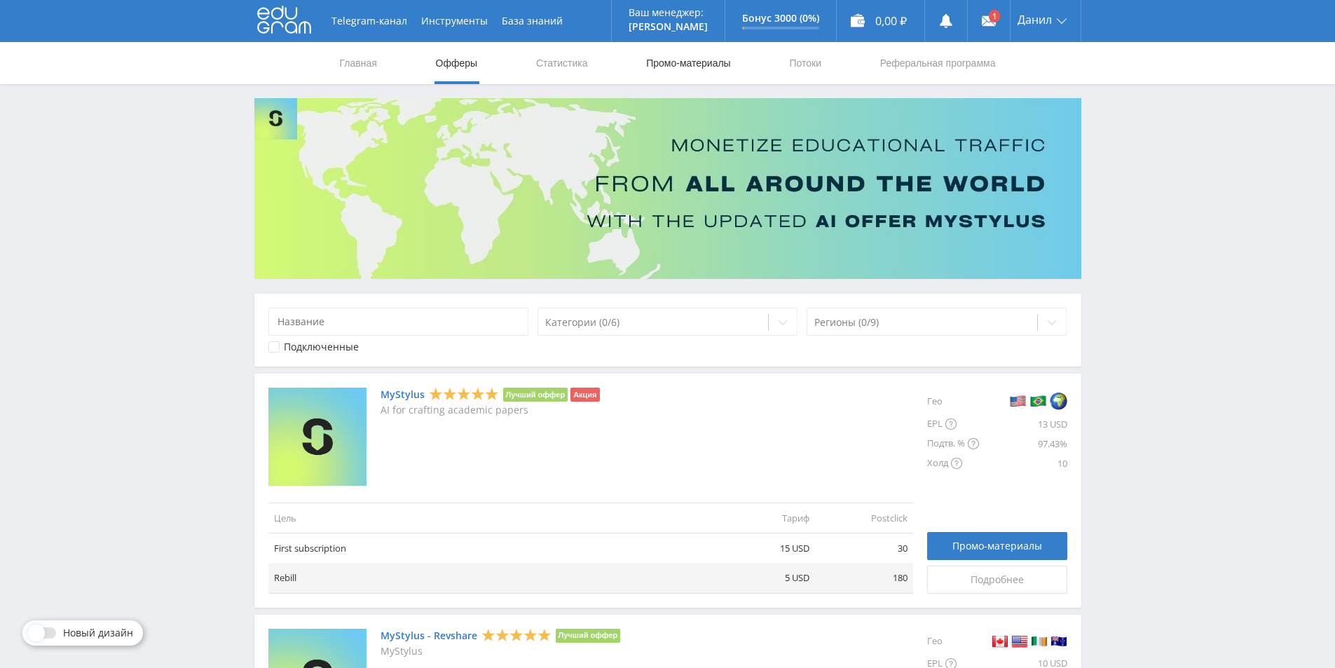
click at [659, 67] on link "Промо-материалы" at bounding box center [688, 63] width 87 height 42
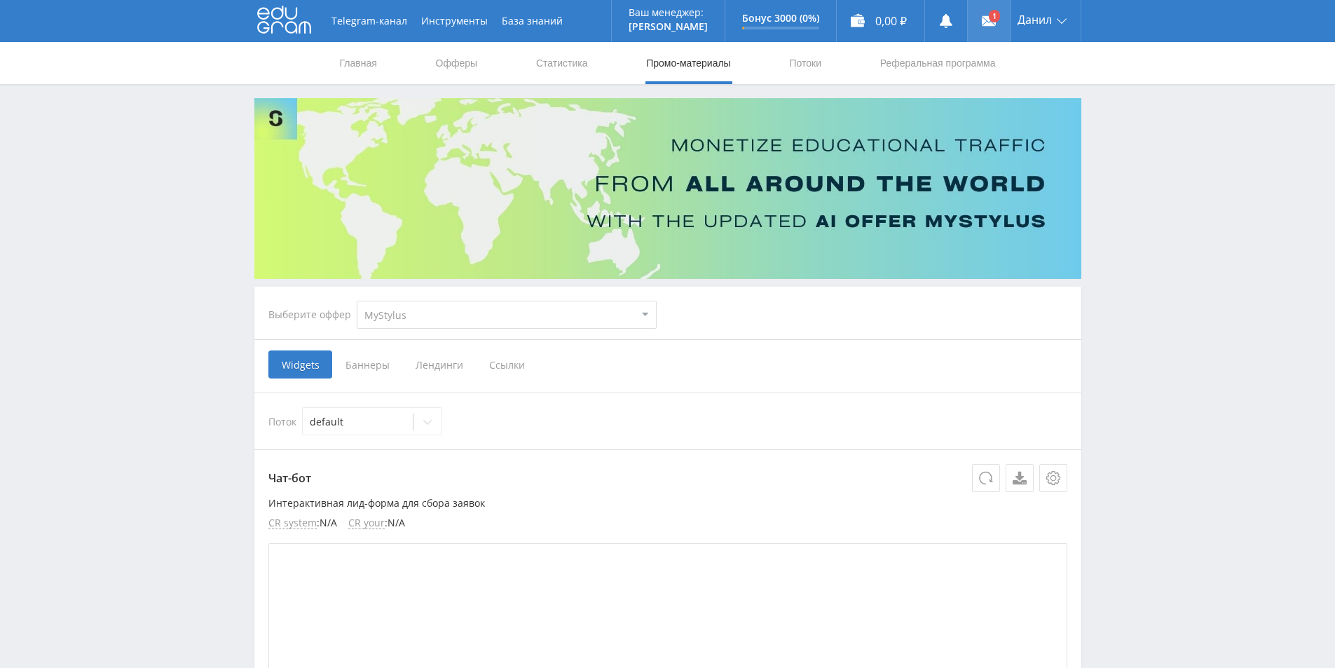
click at [994, 27] on icon at bounding box center [989, 21] width 14 height 14
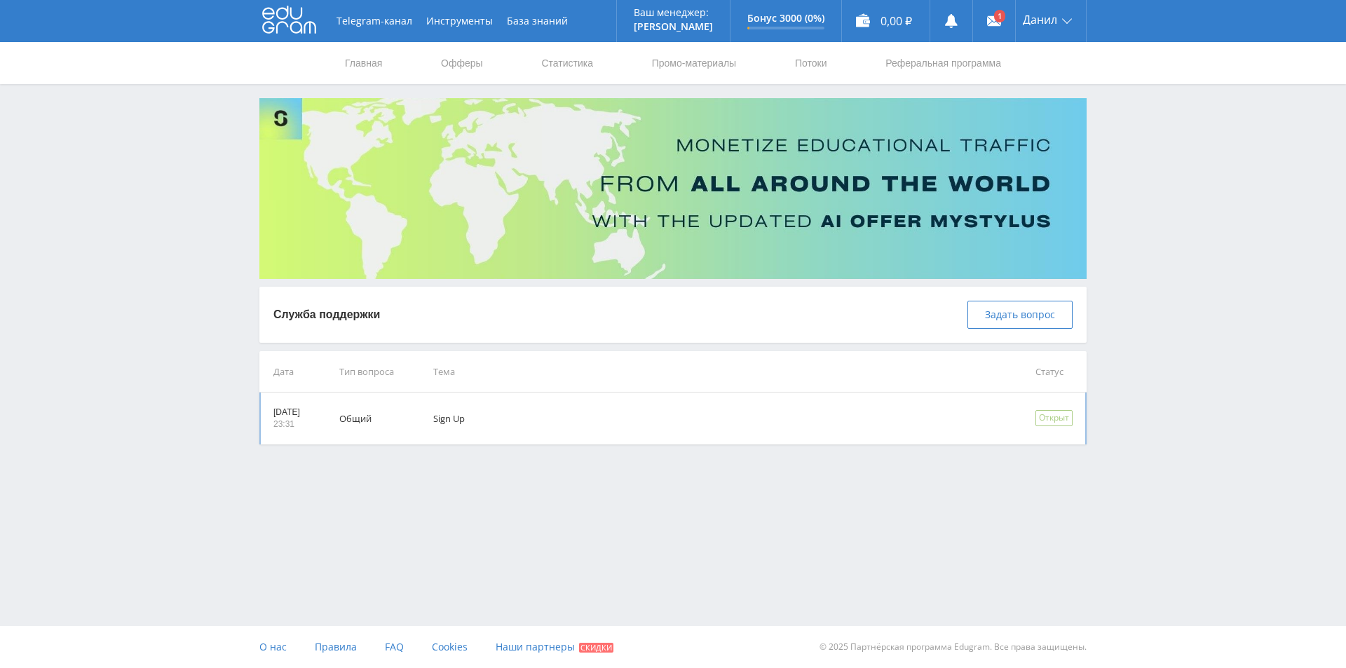
click at [499, 426] on td "Sign Up" at bounding box center [715, 418] width 602 height 52
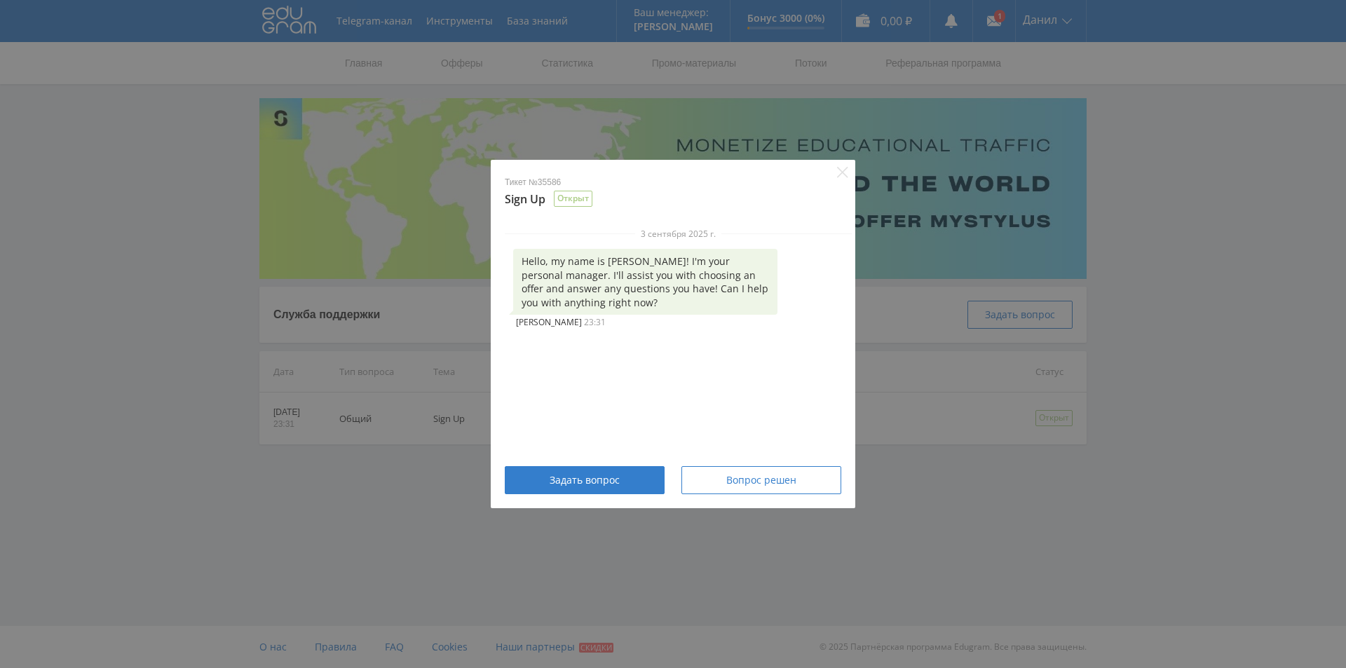
click at [877, 459] on div "Тикет №35586 Sign Up Открыт 3 сентября 2025 г. Hello, my name is Alex! I'm your…" at bounding box center [673, 334] width 1346 height 668
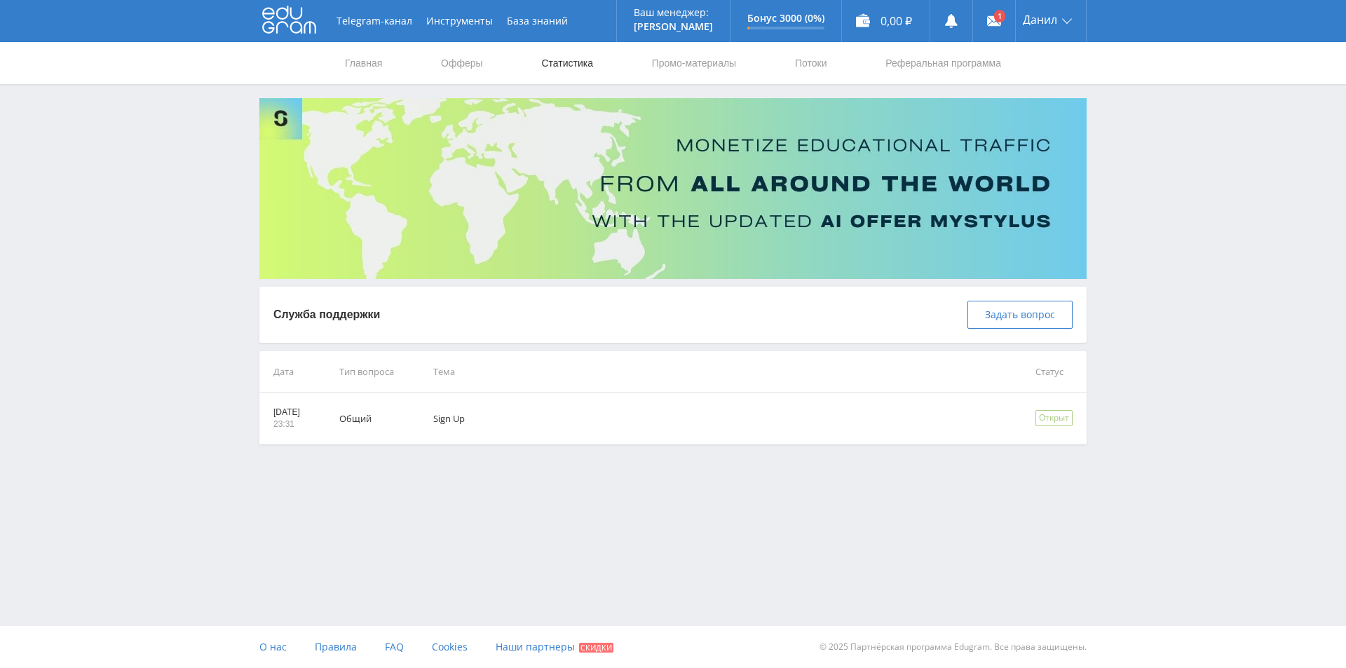
click at [562, 70] on link "Статистика" at bounding box center [567, 63] width 55 height 42
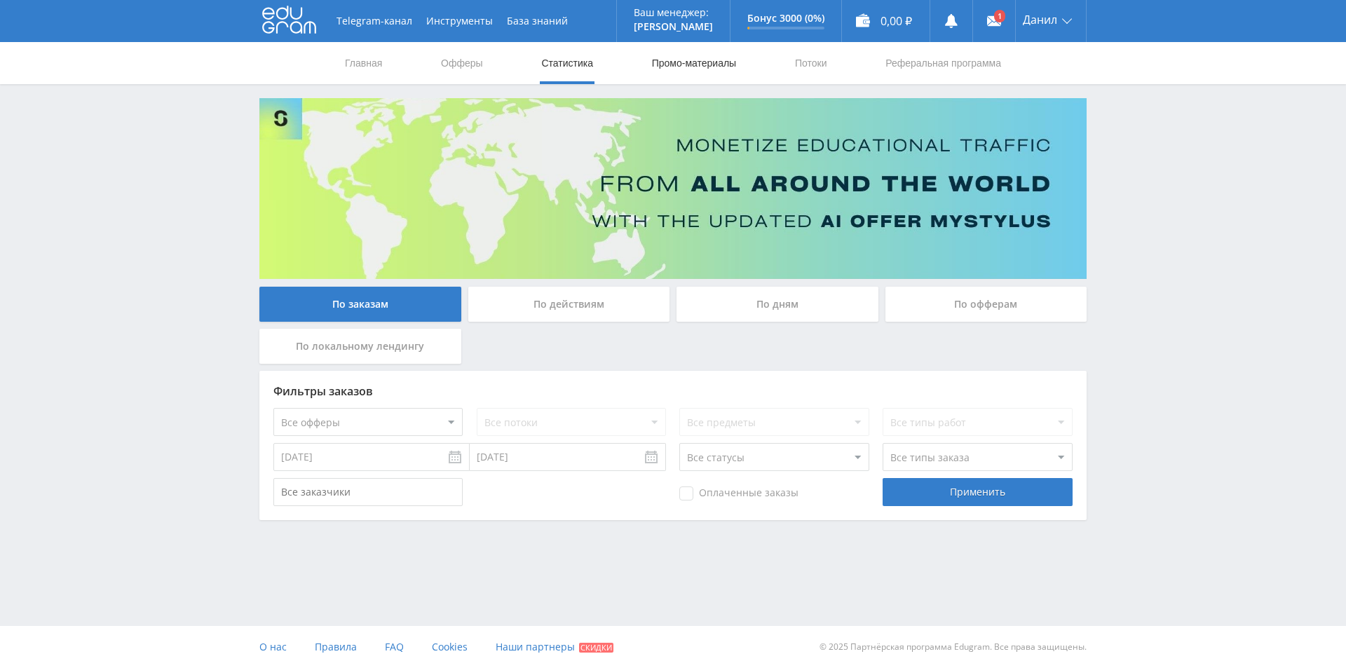
click at [669, 64] on link "Промо-материалы" at bounding box center [693, 63] width 87 height 42
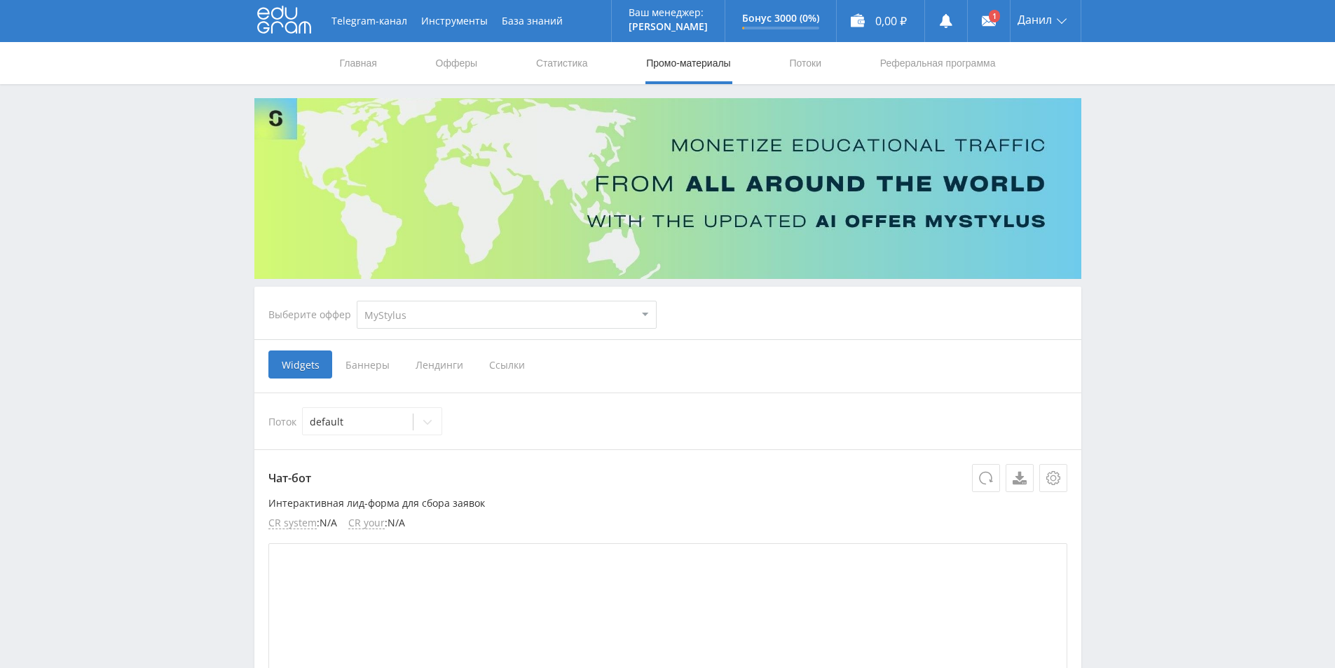
click at [391, 303] on select "MyStylus MyStylus - Revshare Кампус AI Studybay Автор24 Studybay Brazil Study A…" at bounding box center [507, 315] width 300 height 28
click at [464, 66] on link "Офферы" at bounding box center [457, 63] width 45 height 42
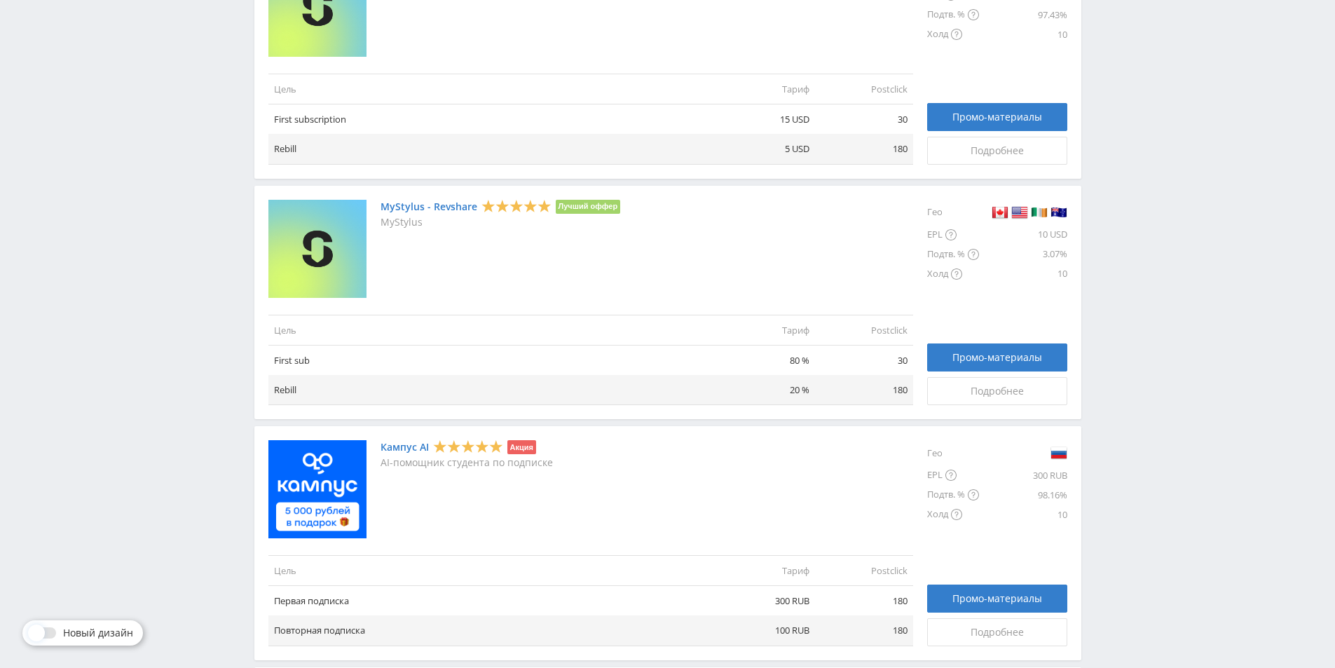
scroll to position [561, 0]
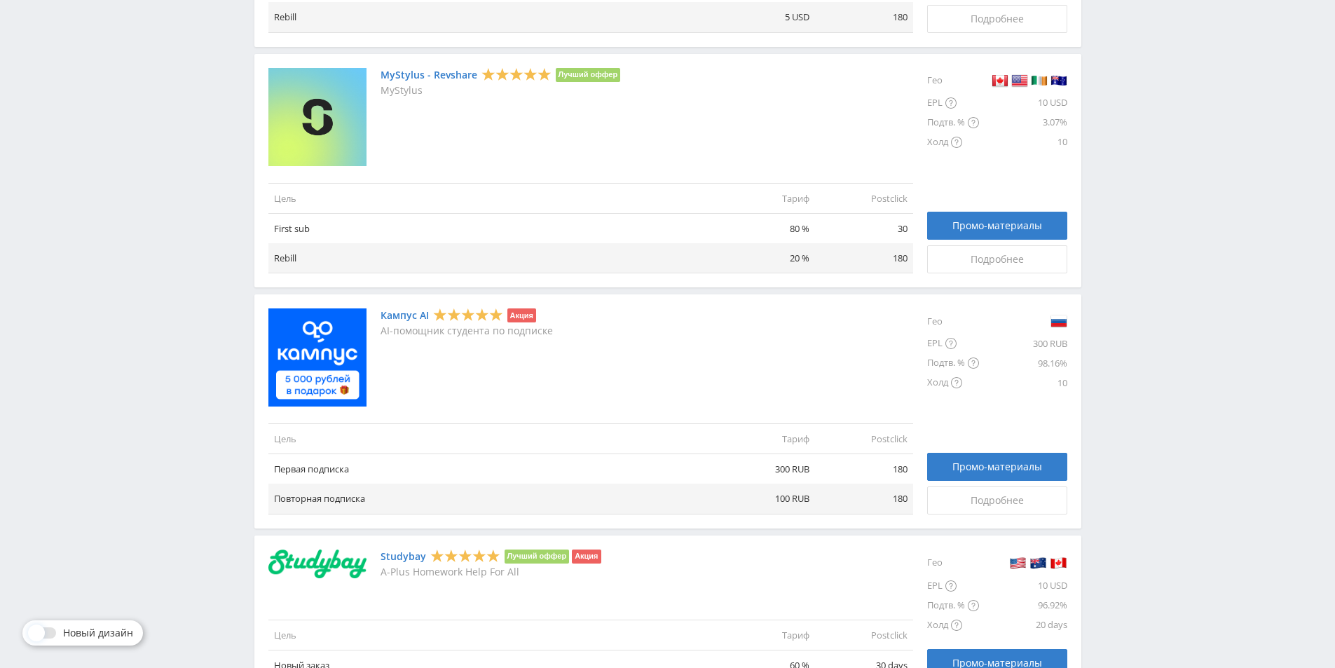
click at [86, 622] on div "Новый дизайн" at bounding box center [82, 632] width 121 height 25
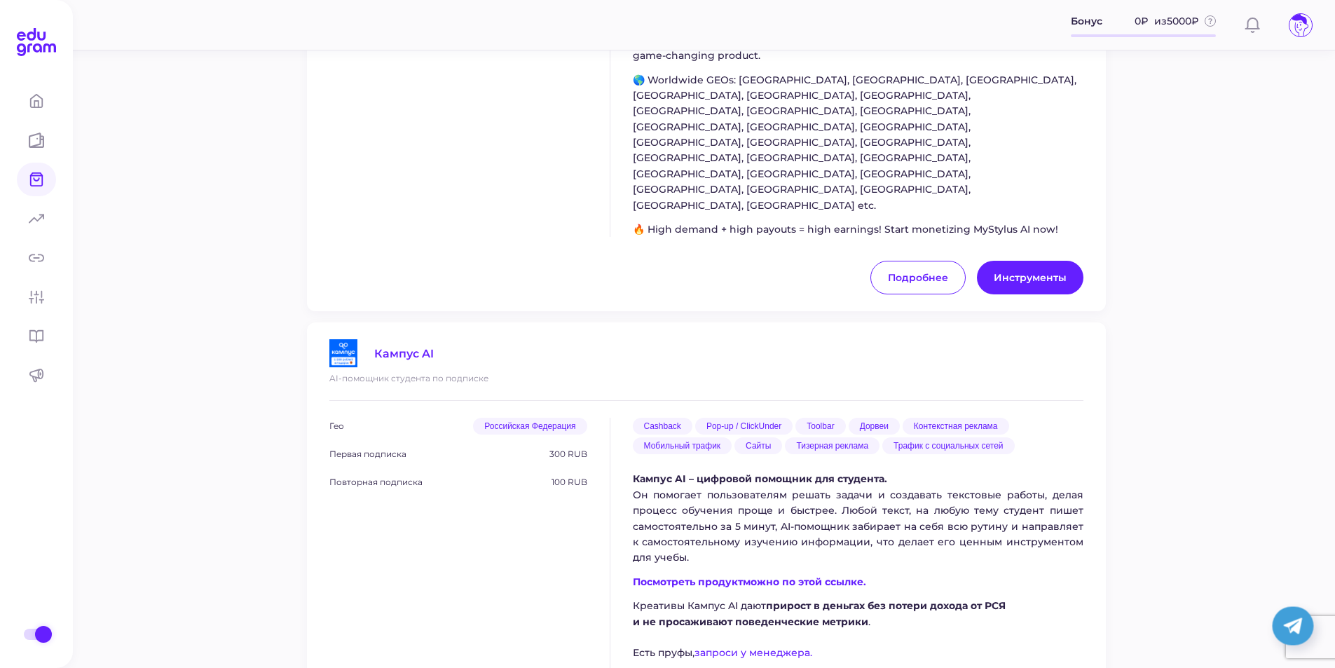
scroll to position [1191, 0]
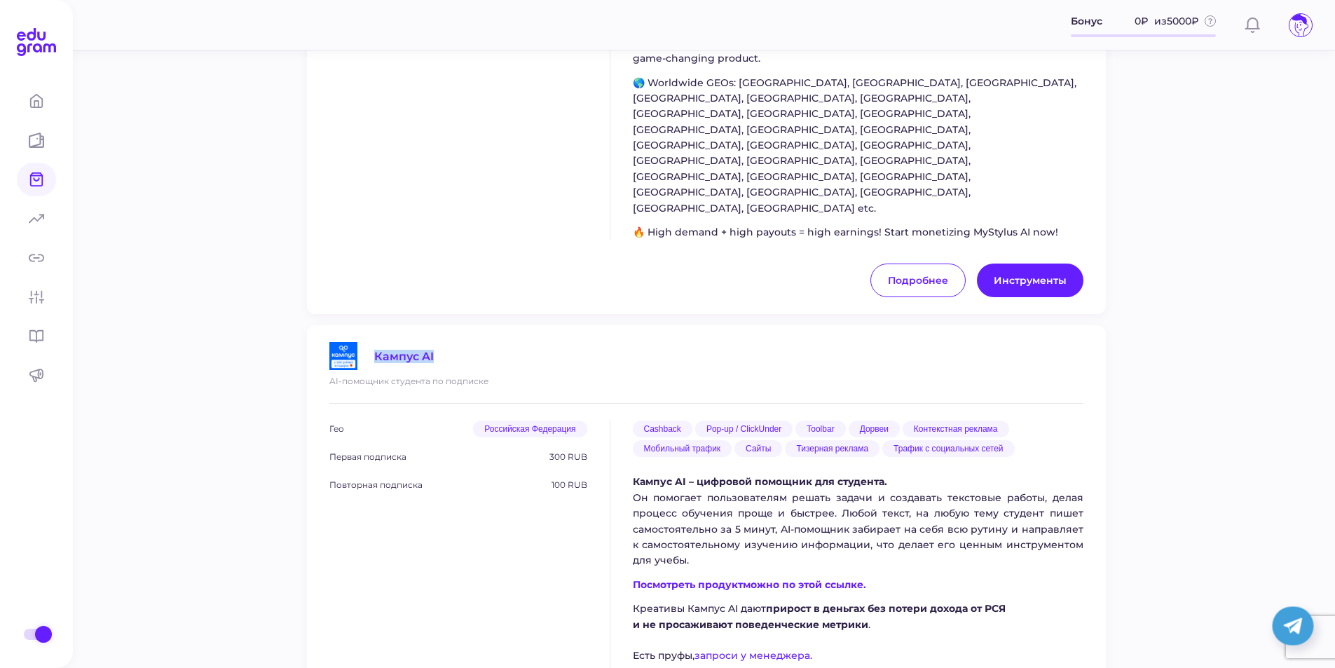
drag, startPoint x: 474, startPoint y: 172, endPoint x: 371, endPoint y: 170, distance: 103.0
click at [371, 342] on div "Кампус AI" at bounding box center [706, 356] width 754 height 28
